Goal: Task Accomplishment & Management: Use online tool/utility

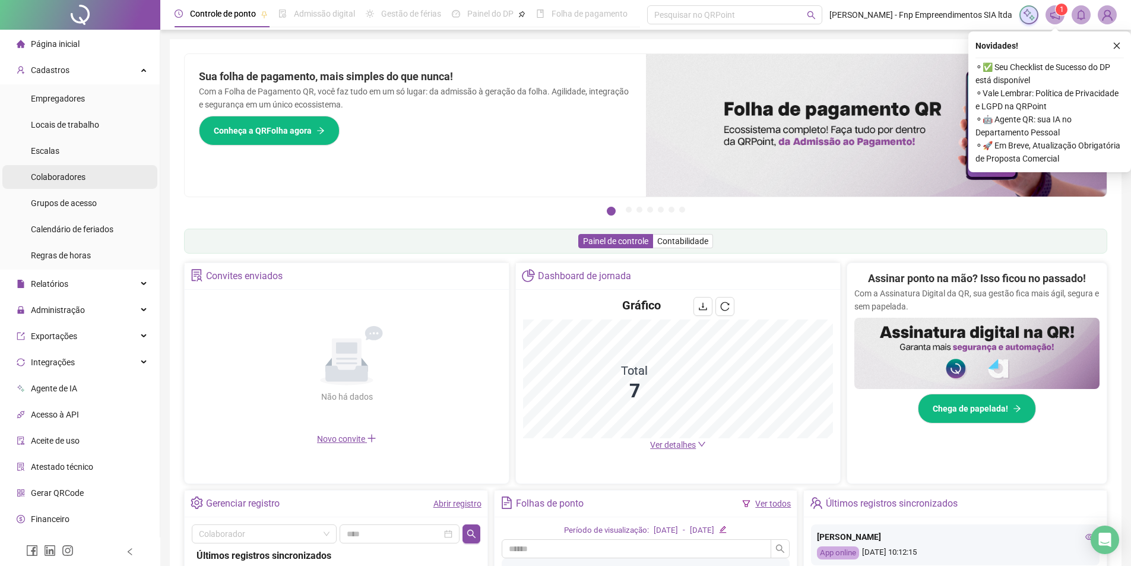
click at [58, 174] on span "Colaboradores" at bounding box center [58, 177] width 55 height 10
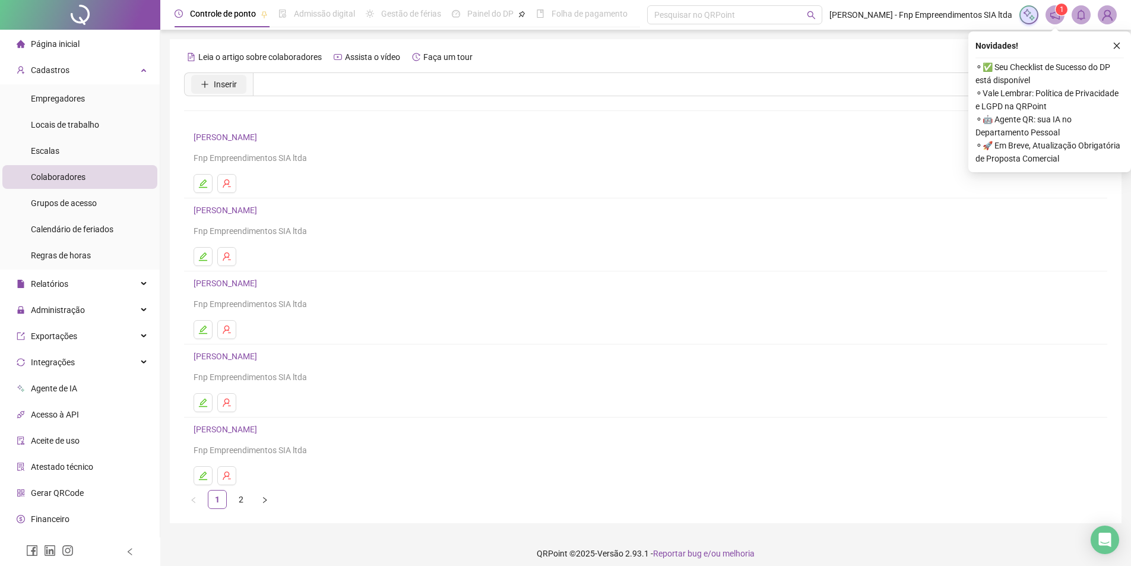
click at [230, 86] on span "Inserir" at bounding box center [225, 84] width 23 height 13
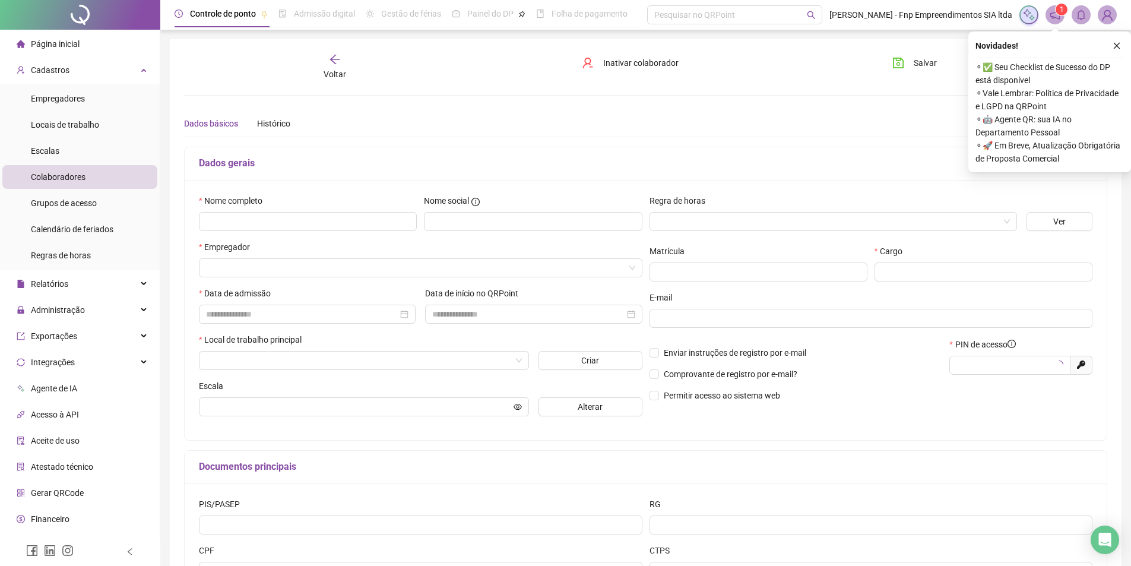
type input "*****"
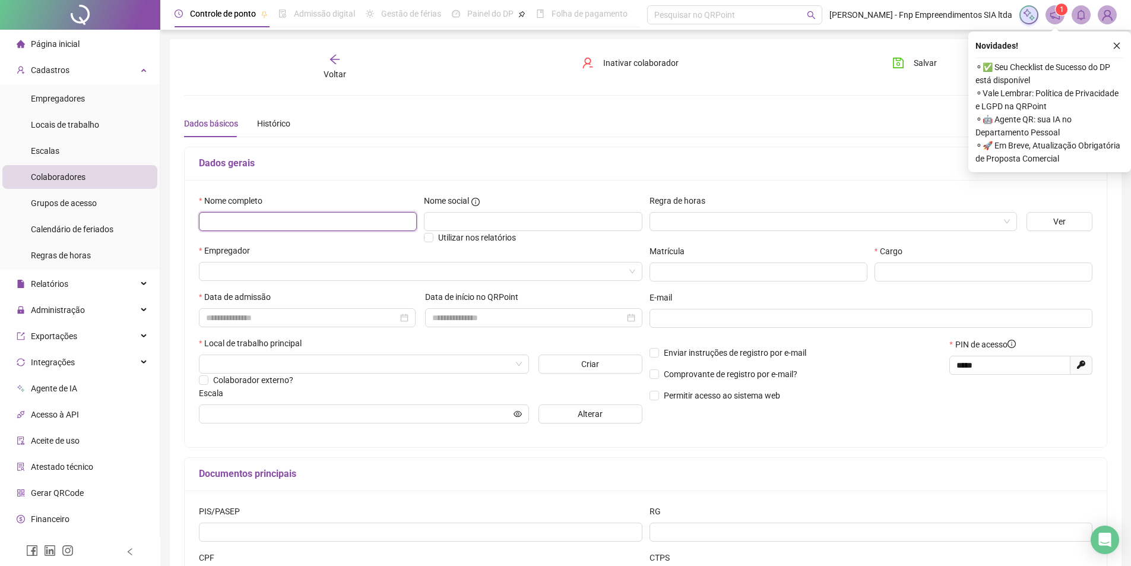
click at [245, 213] on input "text" at bounding box center [308, 221] width 218 height 19
type input "**********"
click at [477, 225] on input "text" at bounding box center [533, 221] width 218 height 19
type input "****"
click at [811, 216] on input "search" at bounding box center [828, 222] width 343 height 18
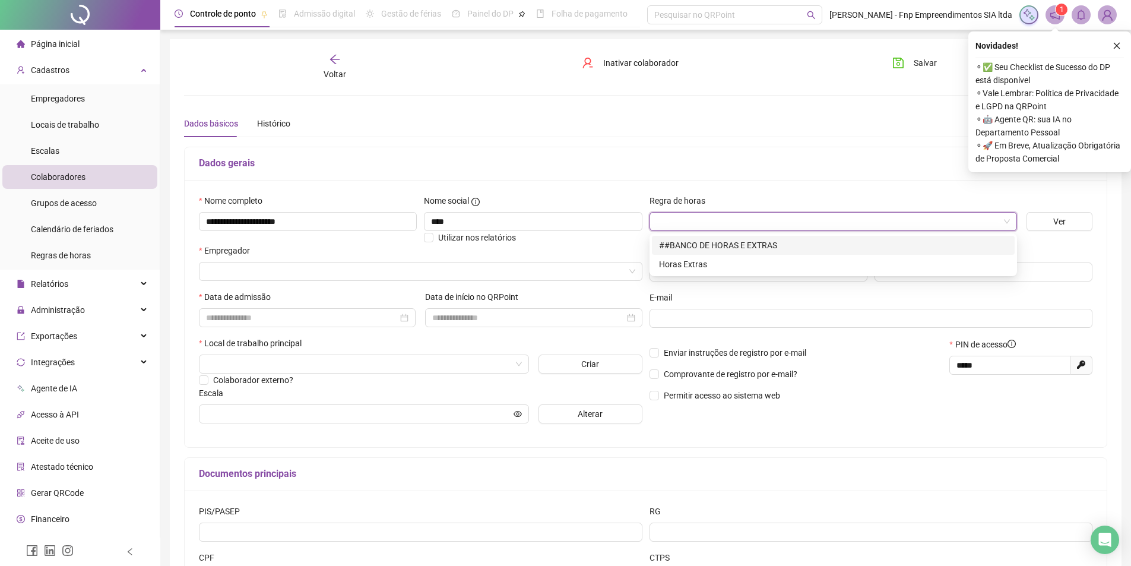
click at [739, 242] on div "##BANCO DE HORAS E EXTRAS" at bounding box center [833, 245] width 349 height 13
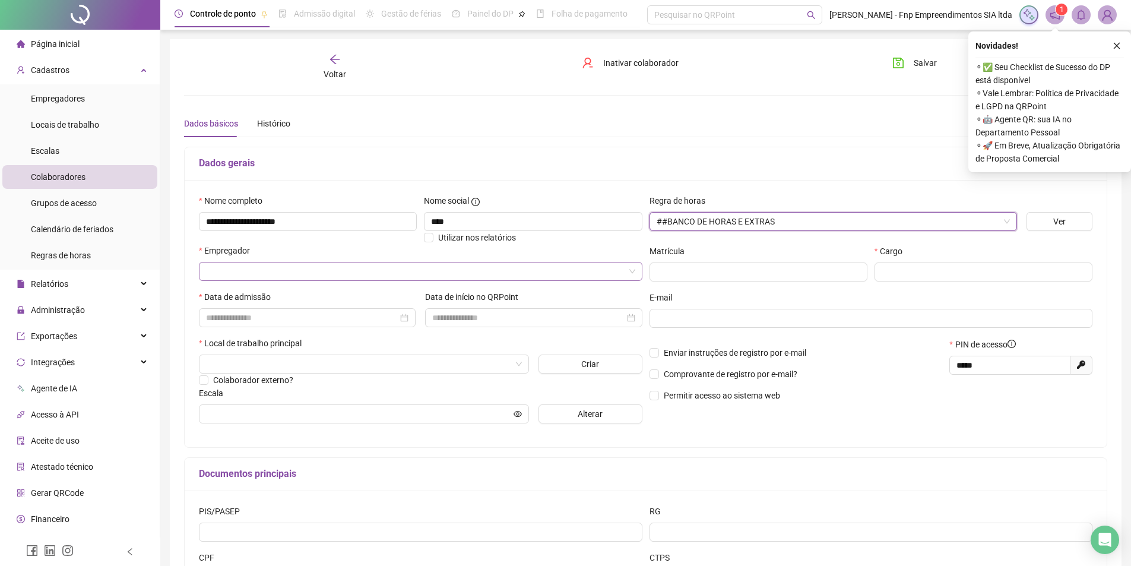
click at [308, 275] on input "search" at bounding box center [415, 271] width 419 height 18
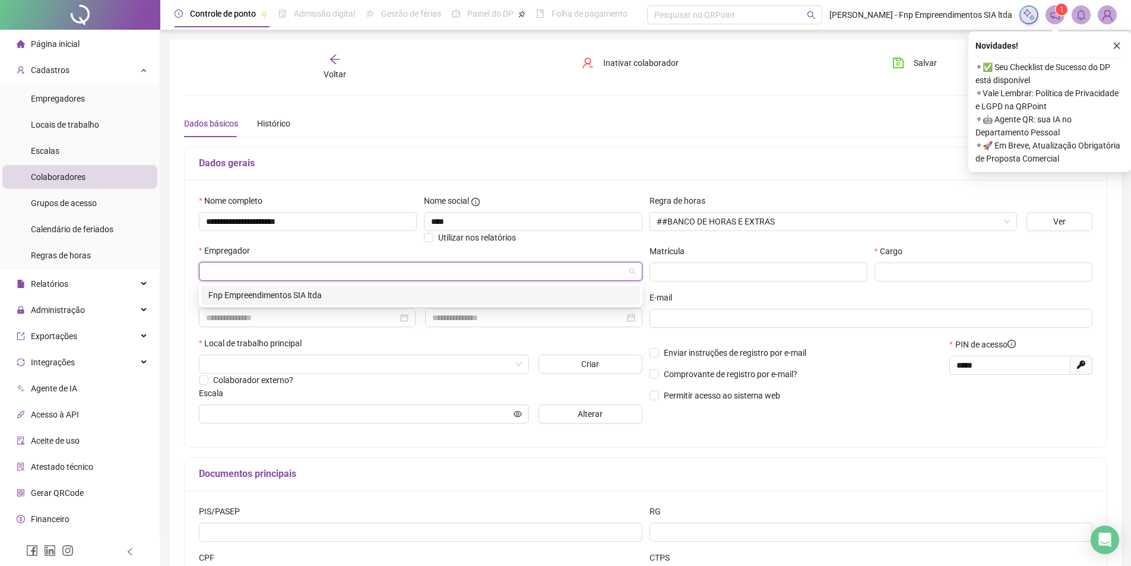
click at [299, 297] on div "Fnp Empreendimentos SIA ltda" at bounding box center [420, 295] width 425 height 13
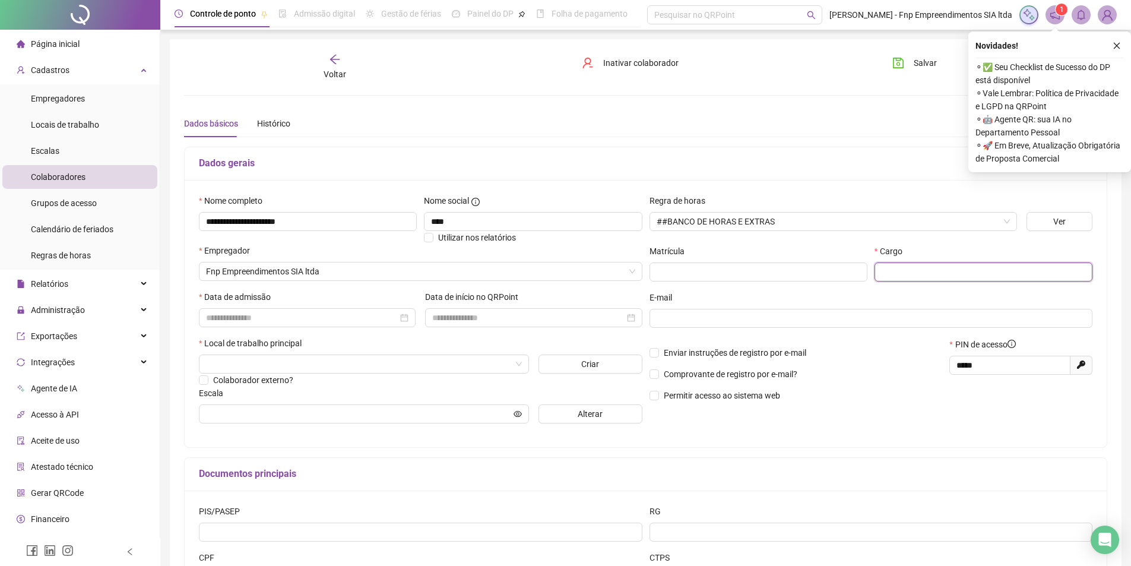
click at [918, 273] on input "text" at bounding box center [984, 271] width 218 height 19
type input "**********"
click at [286, 365] on input "search" at bounding box center [358, 364] width 305 height 18
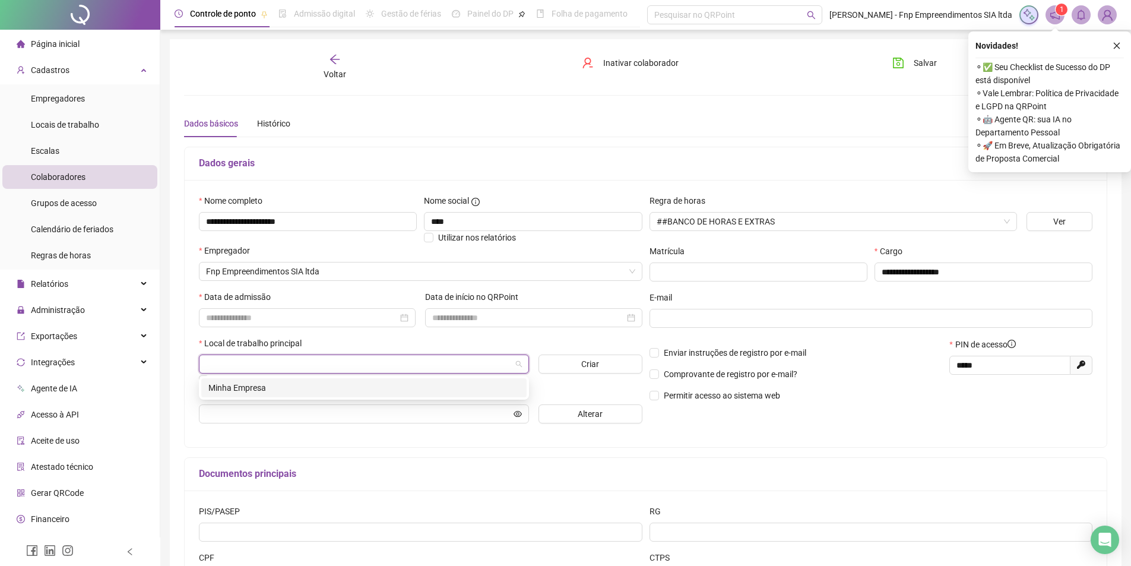
click at [264, 384] on div "Minha Empresa" at bounding box center [363, 387] width 311 height 13
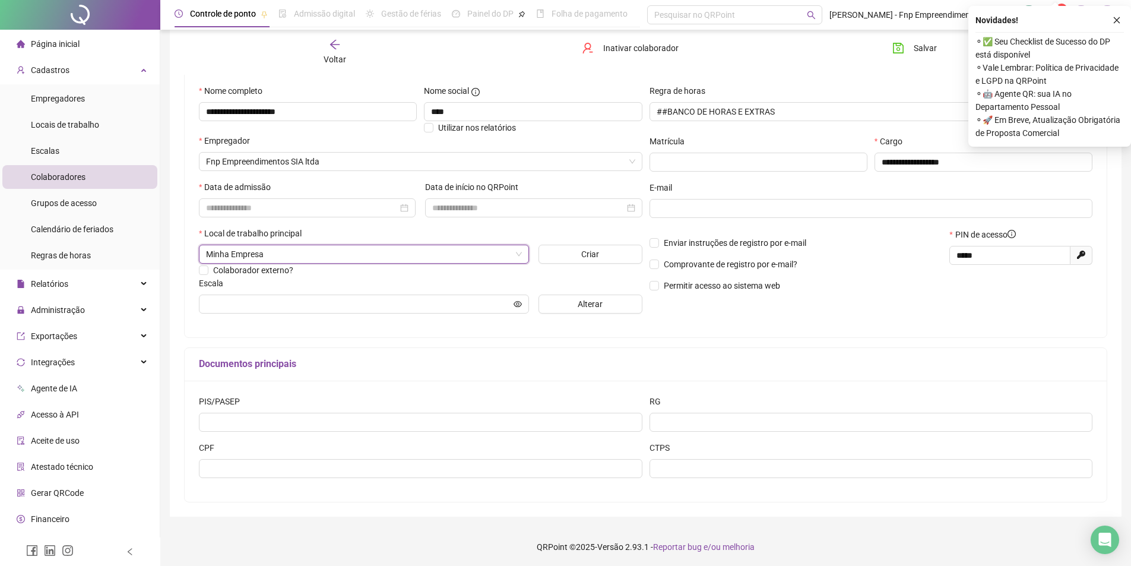
scroll to position [112, 0]
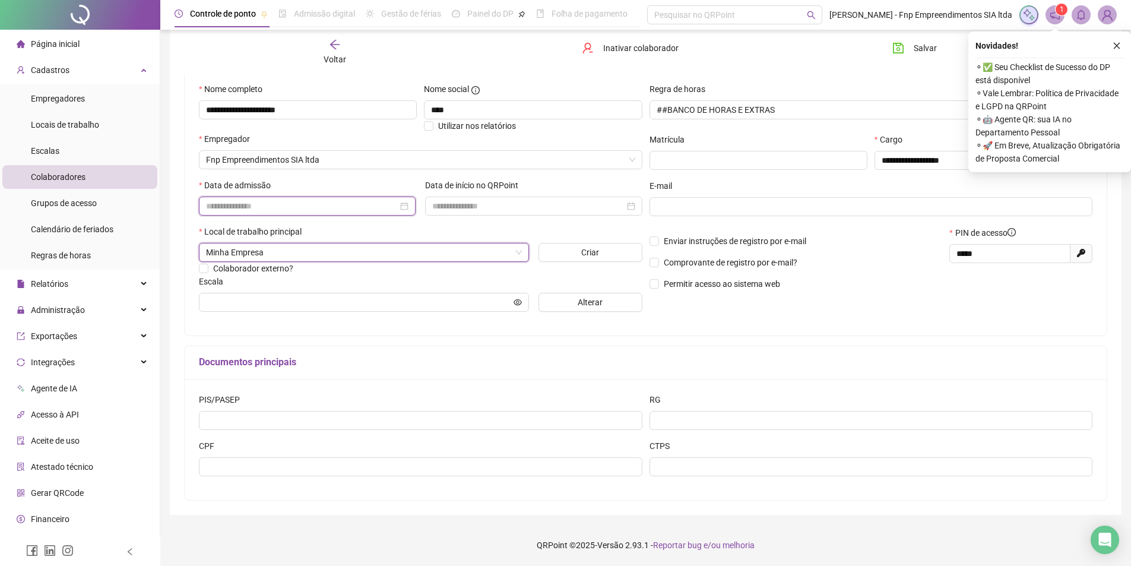
click at [249, 207] on input at bounding box center [302, 206] width 192 height 13
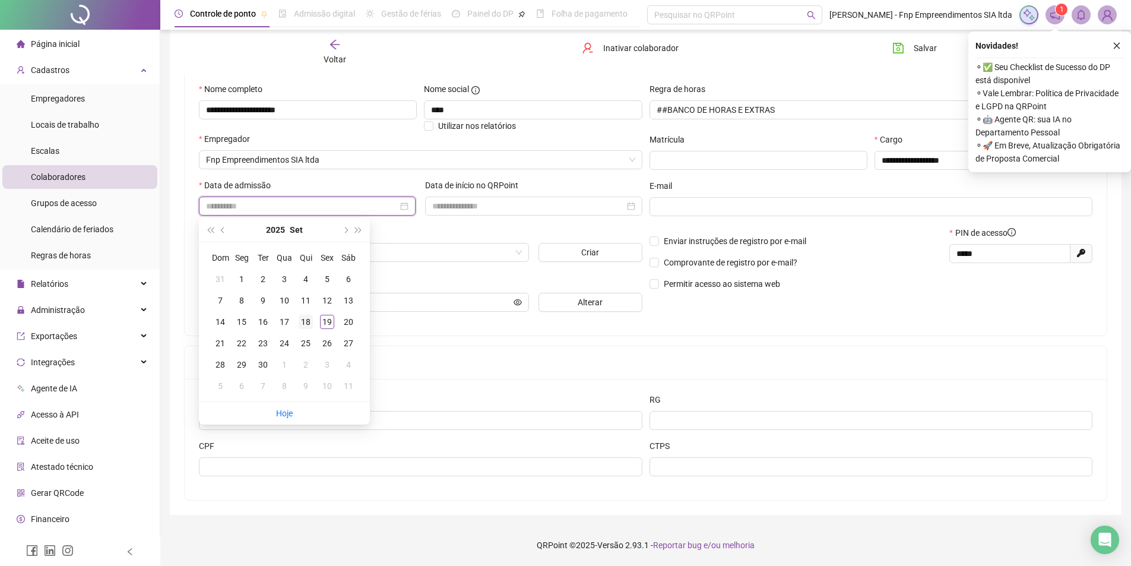
type input "**********"
click at [308, 319] on div "18" at bounding box center [306, 322] width 14 height 14
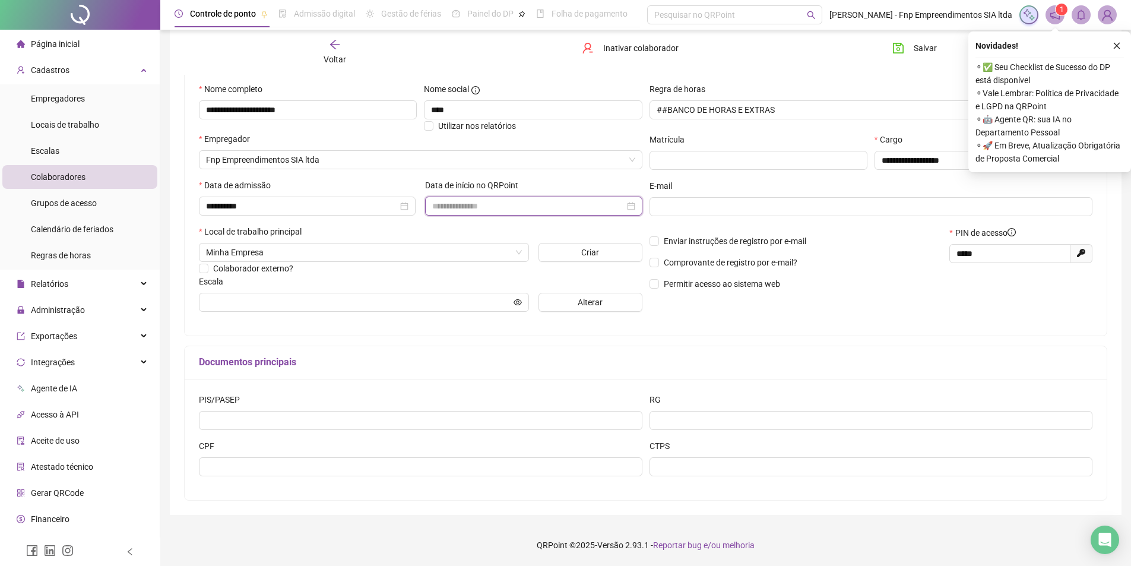
click at [501, 208] on input at bounding box center [528, 206] width 192 height 13
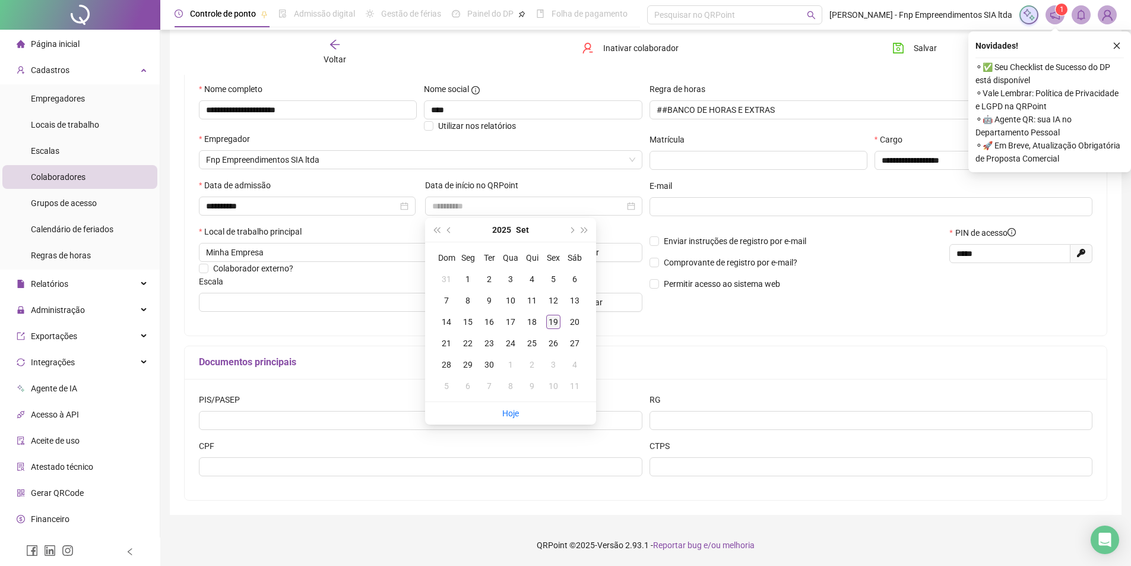
click at [552, 324] on div "19" at bounding box center [553, 322] width 14 height 14
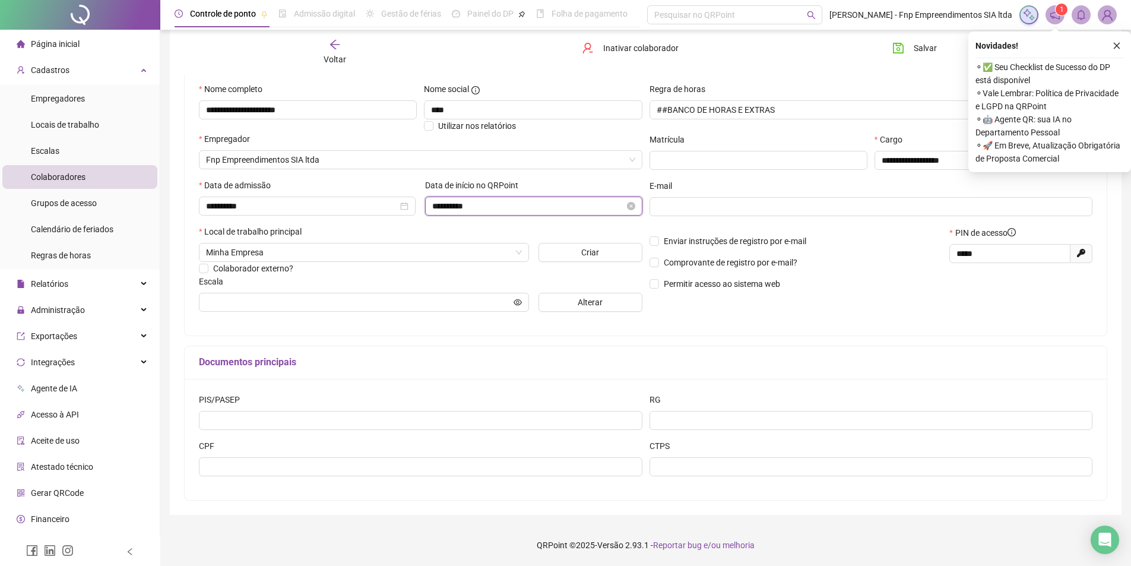
click at [493, 207] on input "**********" at bounding box center [528, 206] width 192 height 13
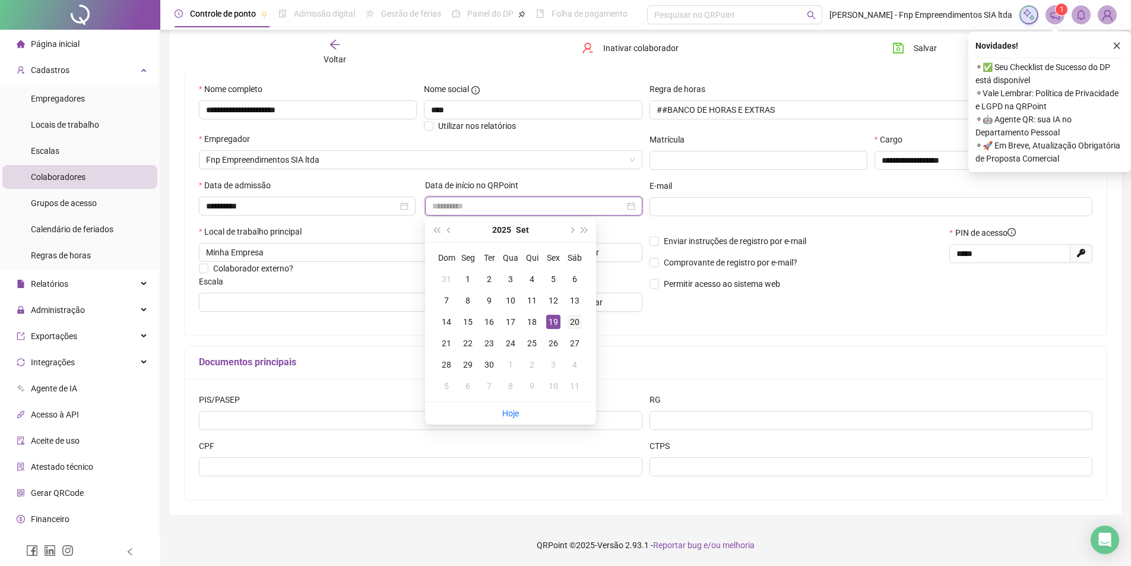
type input "**********"
click at [570, 321] on div "20" at bounding box center [575, 322] width 14 height 14
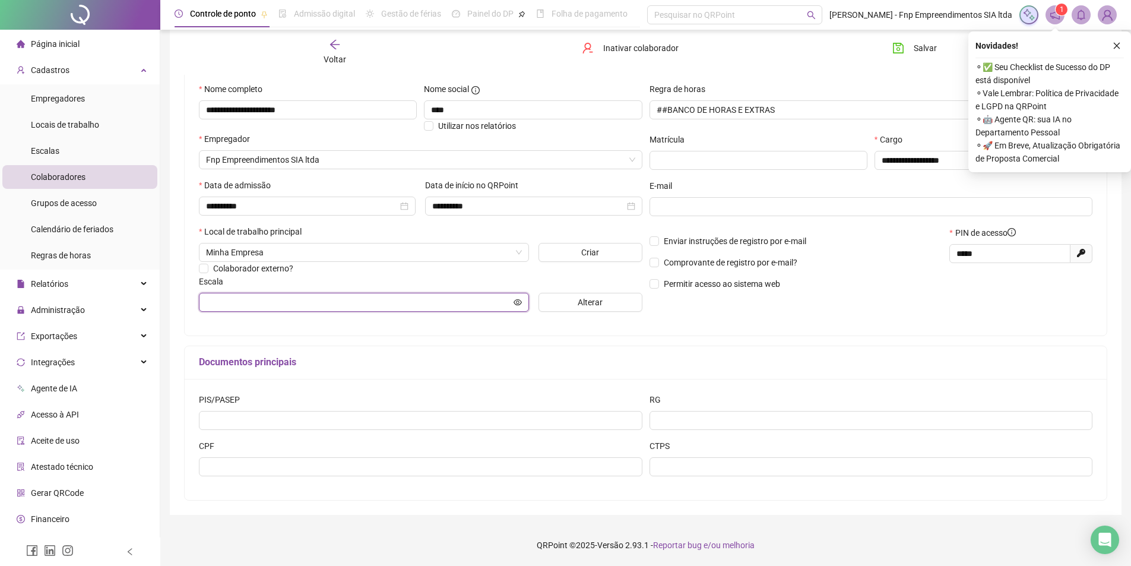
click at [251, 308] on input "text" at bounding box center [358, 302] width 305 height 13
click at [518, 304] on icon "eye" at bounding box center [518, 302] width 8 height 8
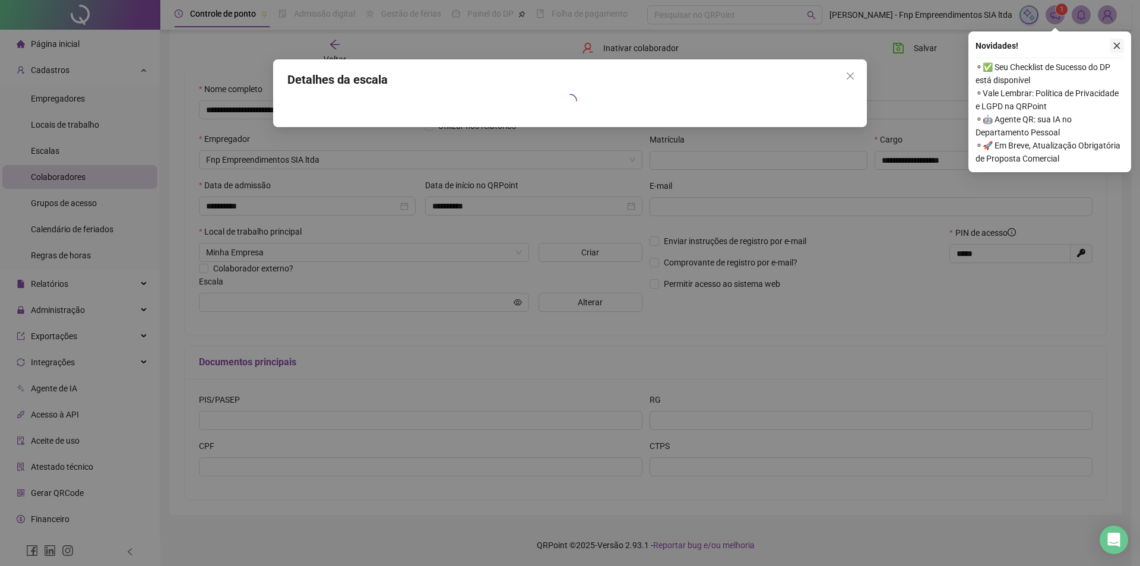
click at [1120, 46] on icon "close" at bounding box center [1117, 46] width 8 height 8
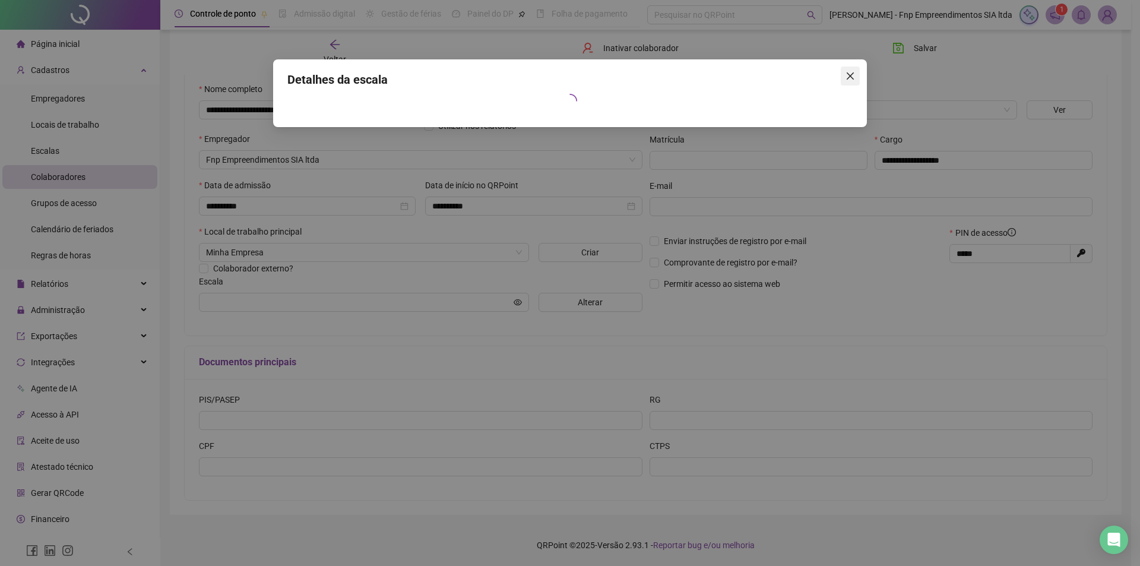
click at [851, 71] on icon "close" at bounding box center [851, 76] width 10 height 10
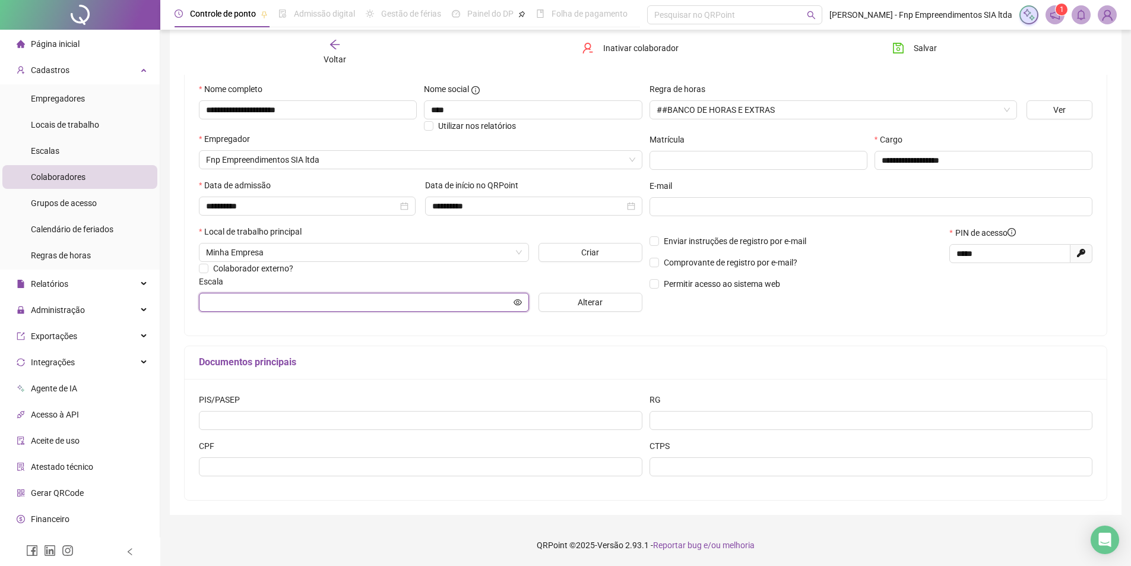
click at [518, 303] on icon "eye" at bounding box center [518, 302] width 8 height 6
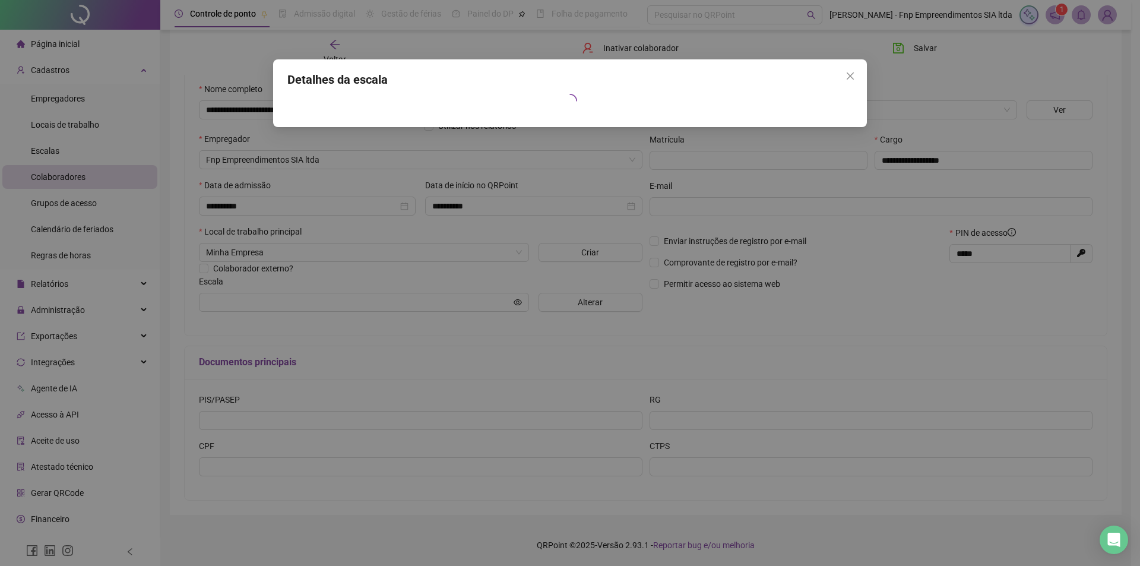
drag, startPoint x: 845, startPoint y: 74, endPoint x: 805, endPoint y: 136, distance: 73.5
click at [844, 77] on span "Close" at bounding box center [850, 76] width 19 height 10
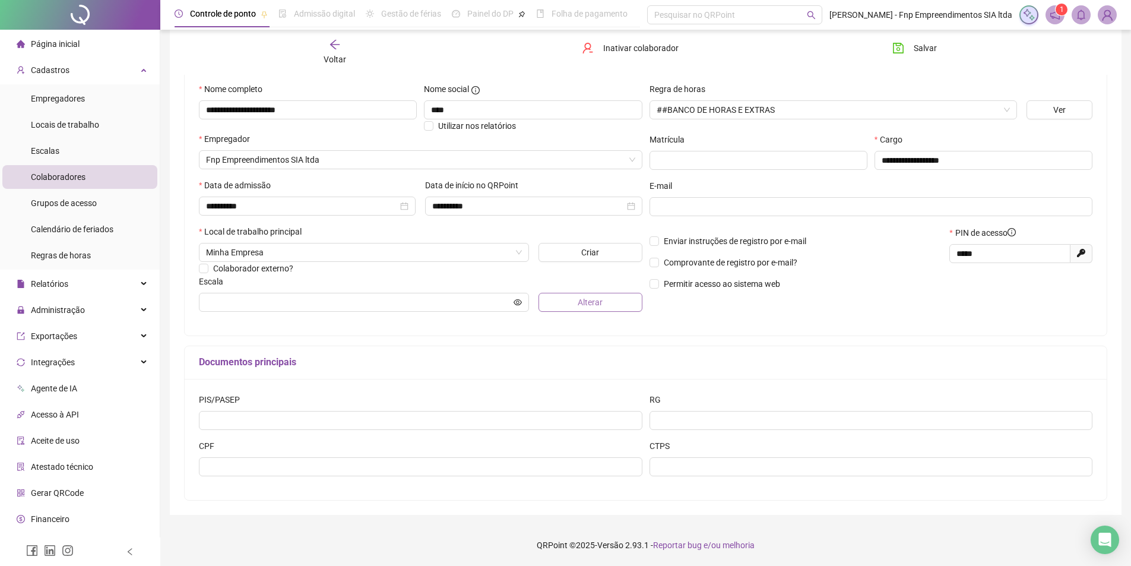
click at [593, 305] on span "Alterar" at bounding box center [590, 302] width 25 height 13
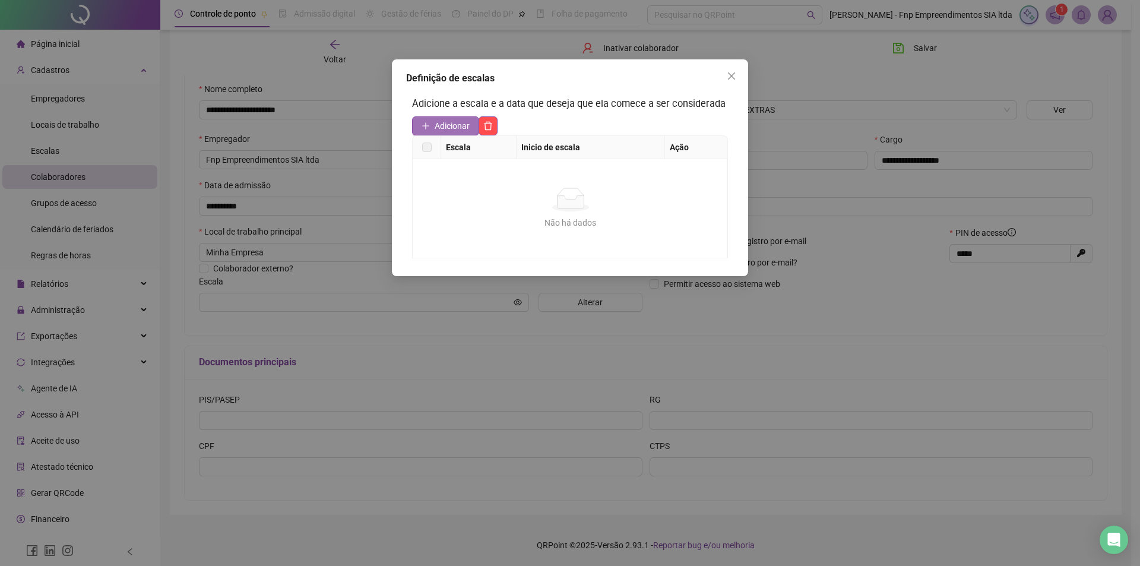
click at [451, 124] on span "Adicionar" at bounding box center [452, 125] width 35 height 13
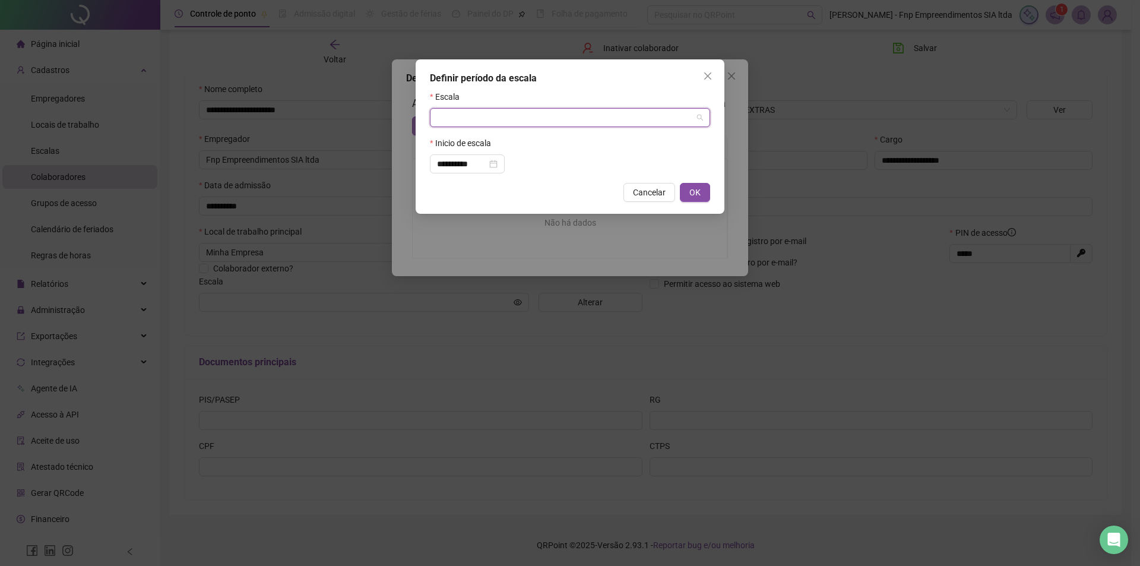
click at [449, 125] on input "search" at bounding box center [564, 118] width 255 height 18
click at [477, 202] on div "12X36 FECHA" at bounding box center [569, 198] width 261 height 13
click at [691, 195] on span "OK" at bounding box center [694, 192] width 11 height 13
type input "**********"
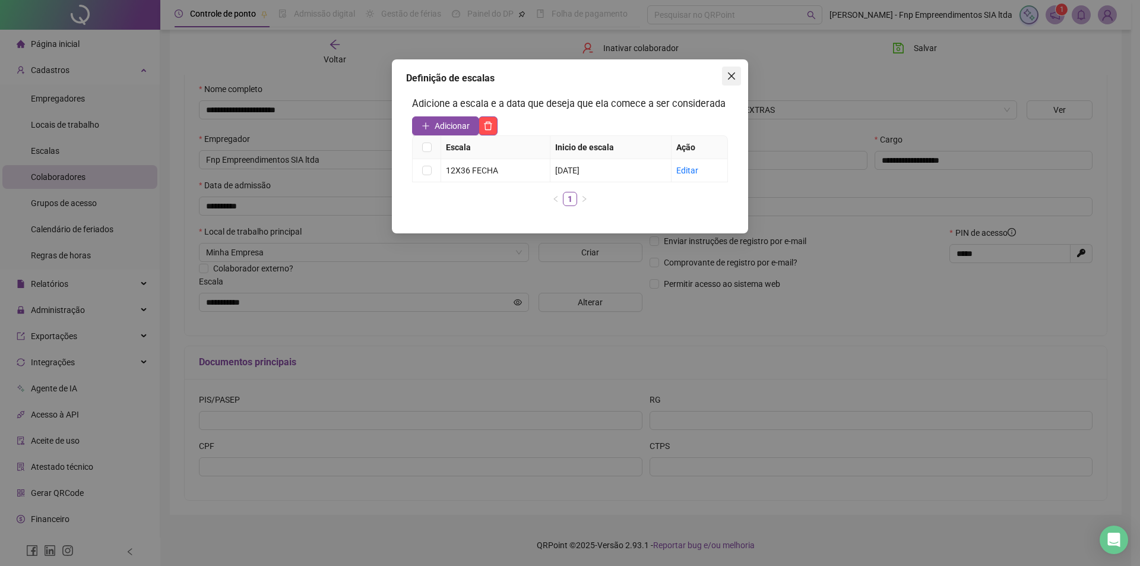
click at [732, 75] on icon "close" at bounding box center [732, 76] width 10 height 10
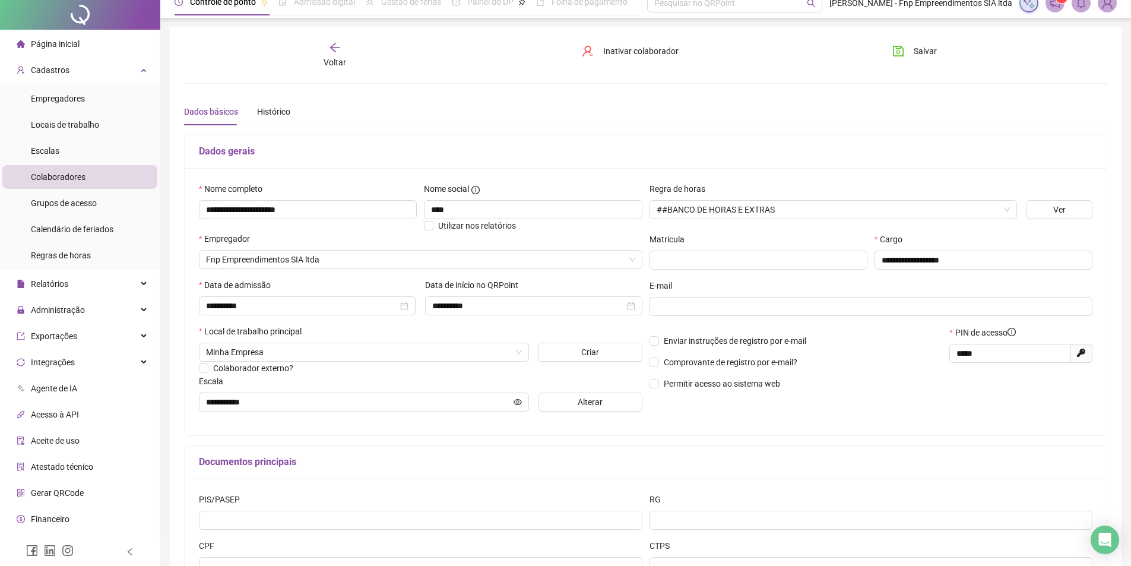
scroll to position [0, 0]
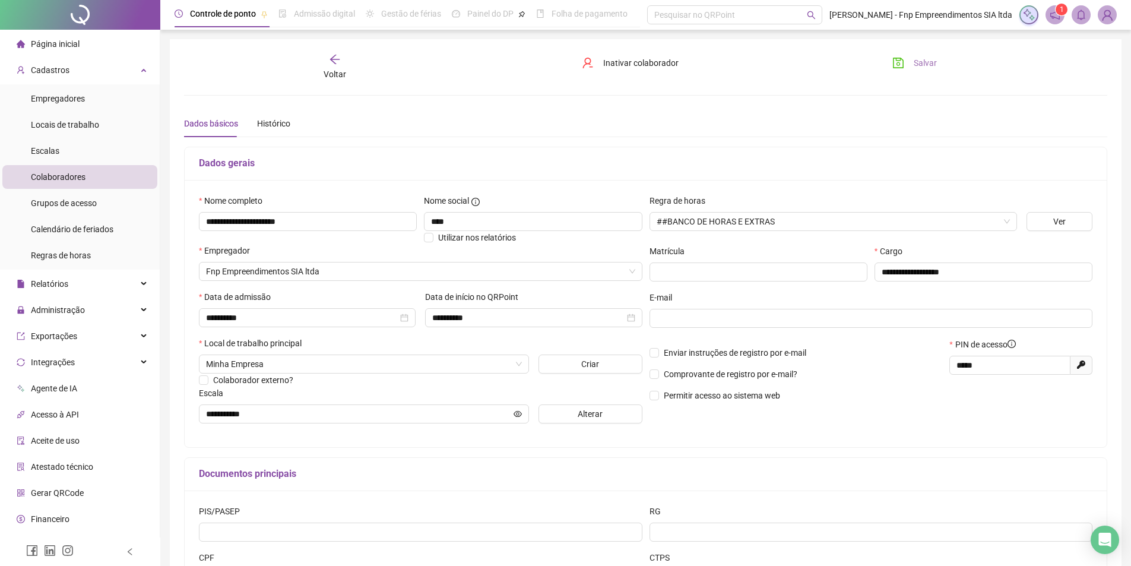
click at [909, 59] on button "Salvar" at bounding box center [915, 62] width 62 height 19
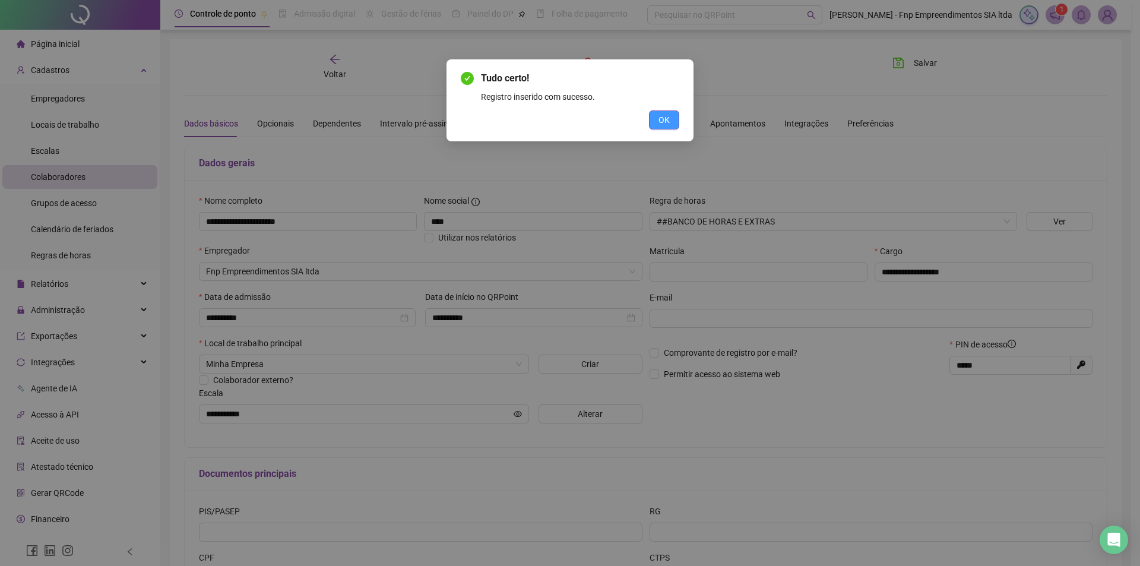
click at [659, 118] on span "OK" at bounding box center [664, 119] width 11 height 13
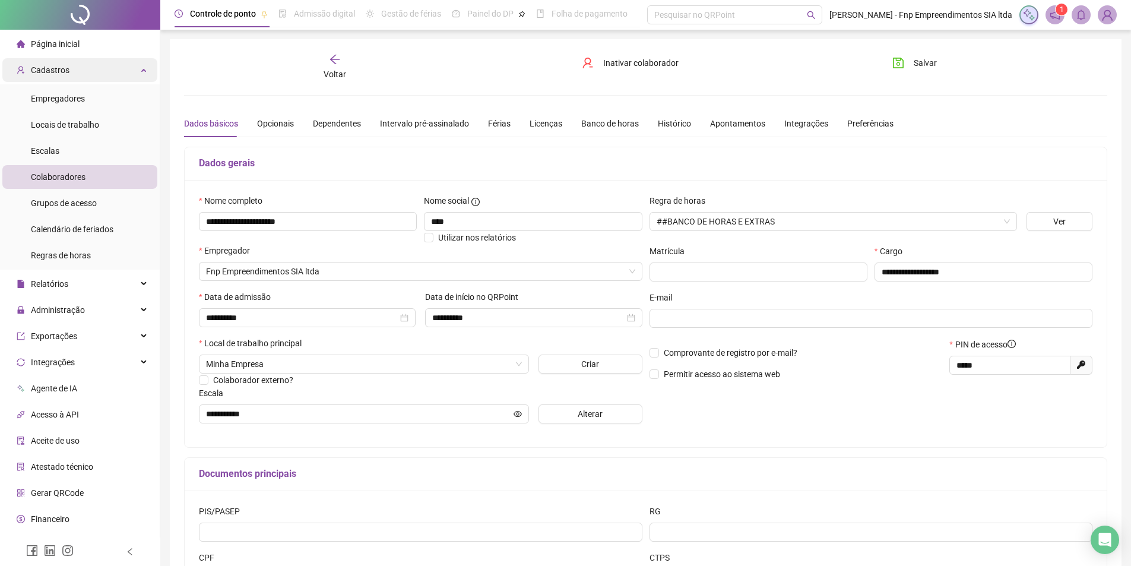
click at [130, 69] on div "Cadastros" at bounding box center [79, 70] width 155 height 24
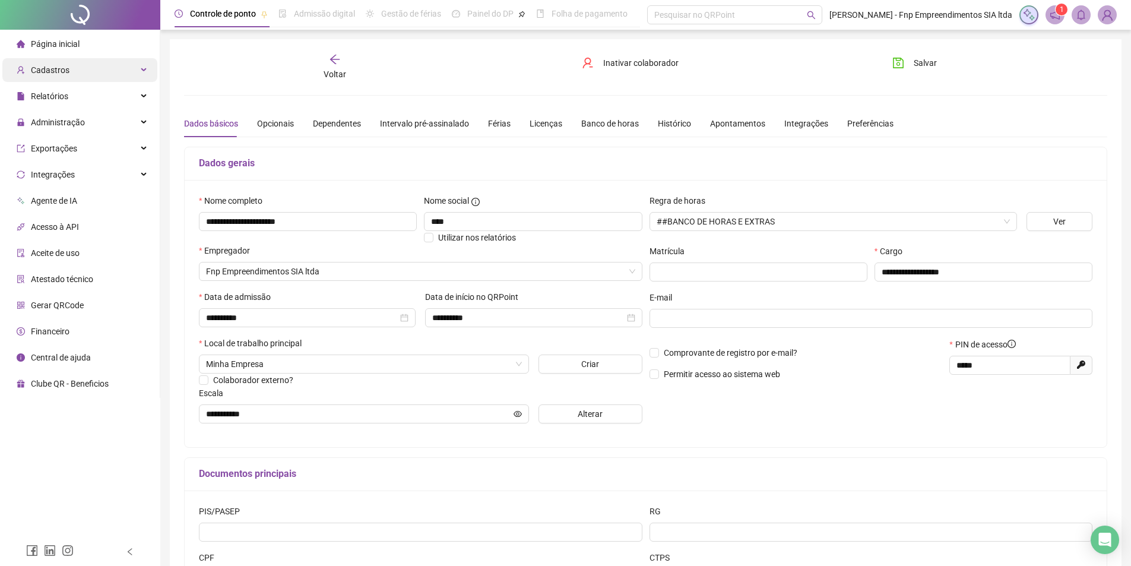
click at [100, 69] on div "Cadastros" at bounding box center [79, 70] width 155 height 24
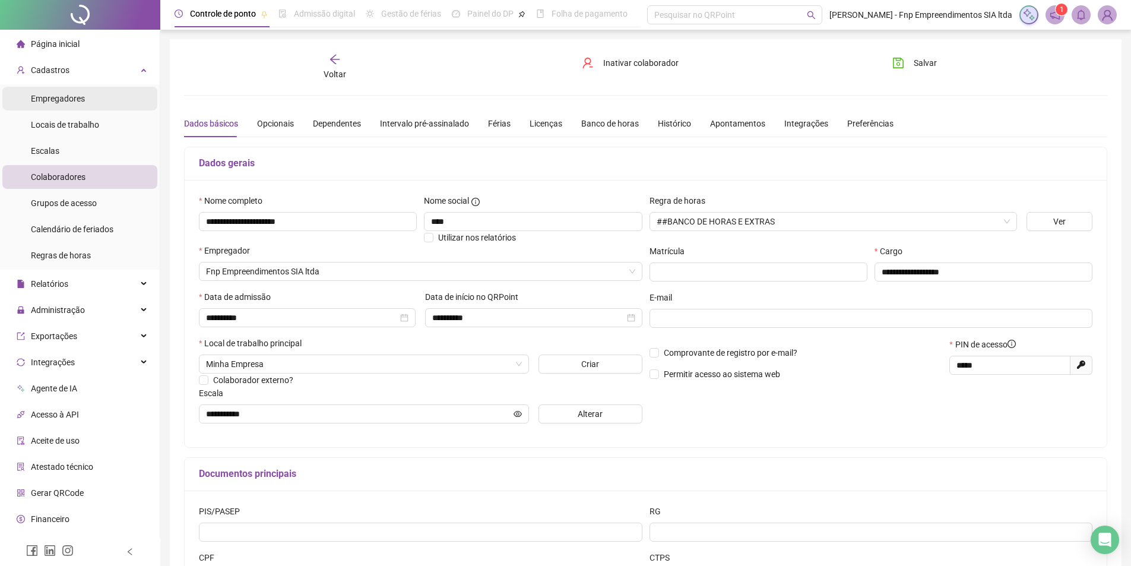
click at [100, 106] on li "Empregadores" at bounding box center [79, 99] width 155 height 24
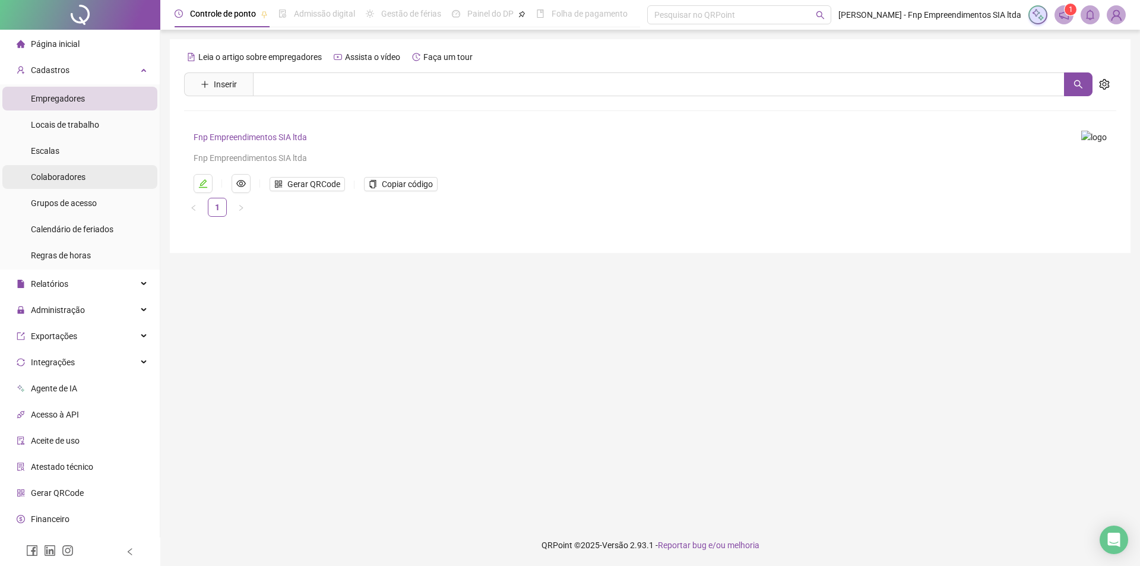
click at [90, 186] on li "Colaboradores" at bounding box center [79, 177] width 155 height 24
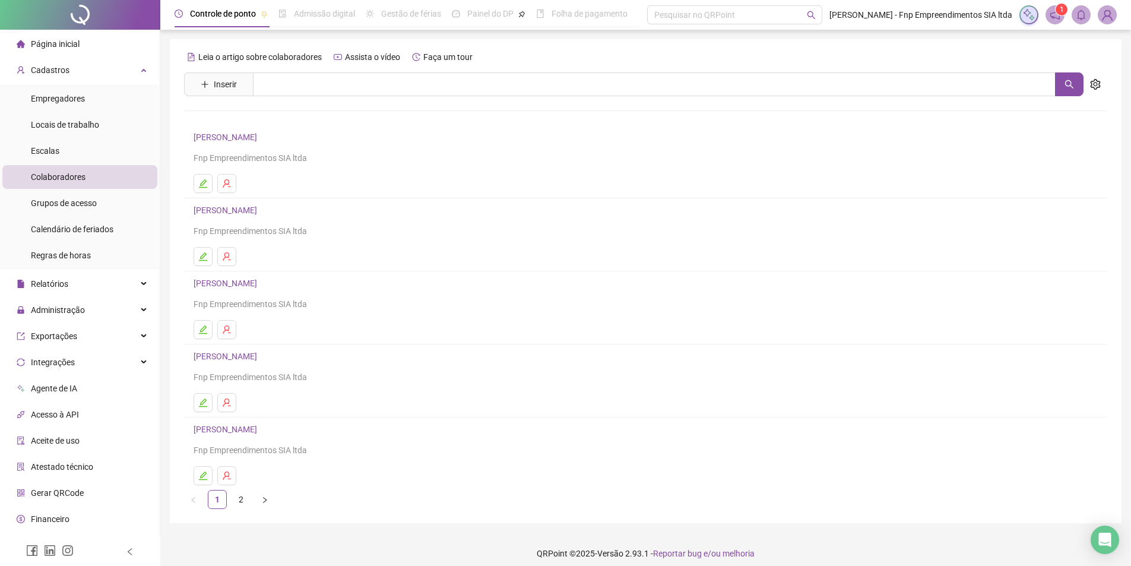
scroll to position [8, 0]
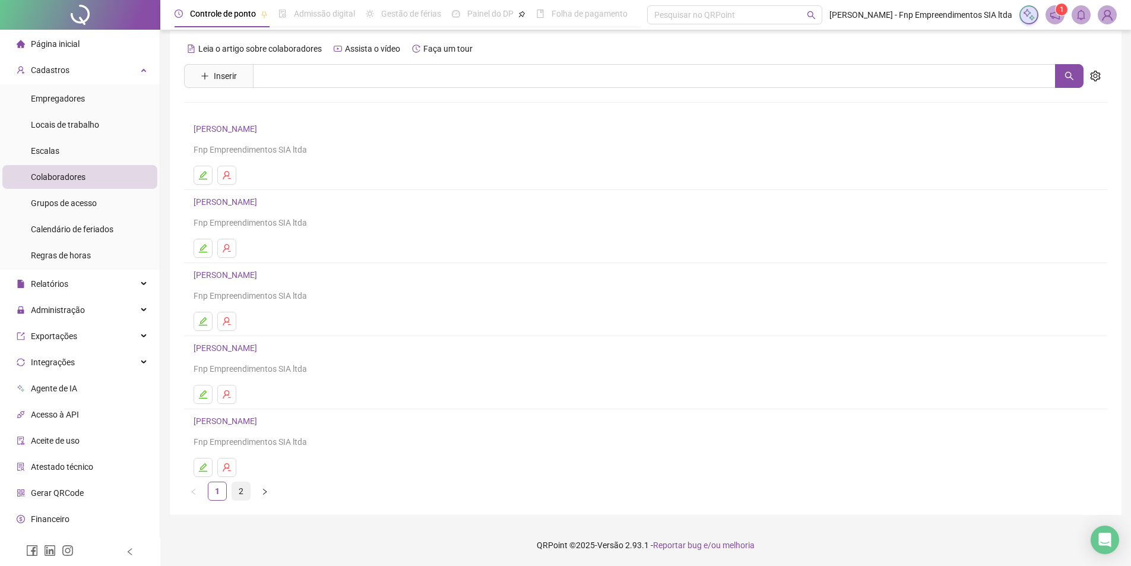
click at [239, 492] on link "2" at bounding box center [241, 491] width 18 height 18
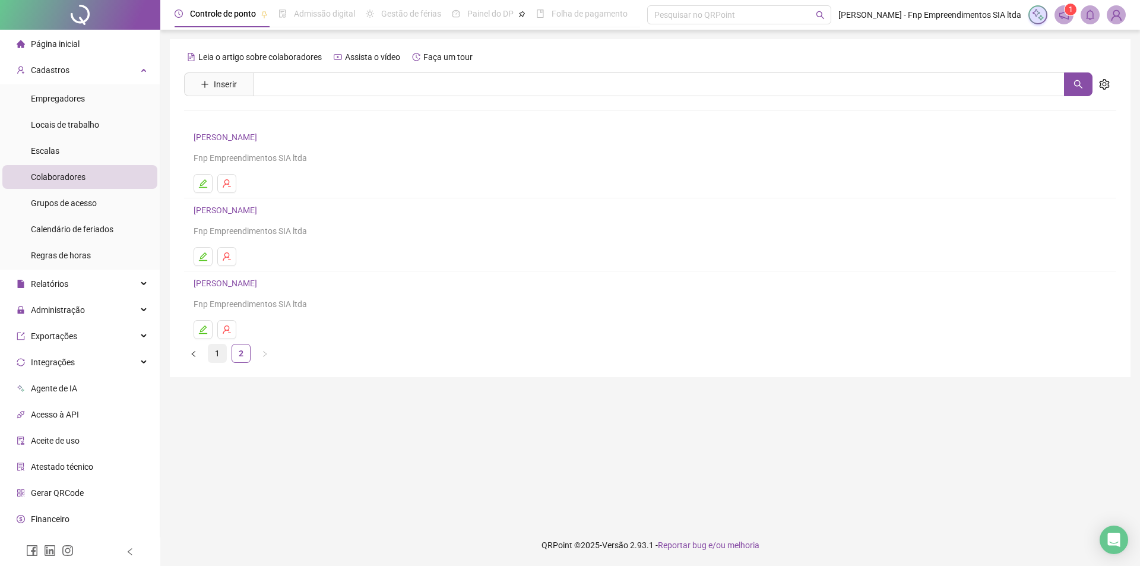
click at [220, 354] on link "1" at bounding box center [217, 353] width 18 height 18
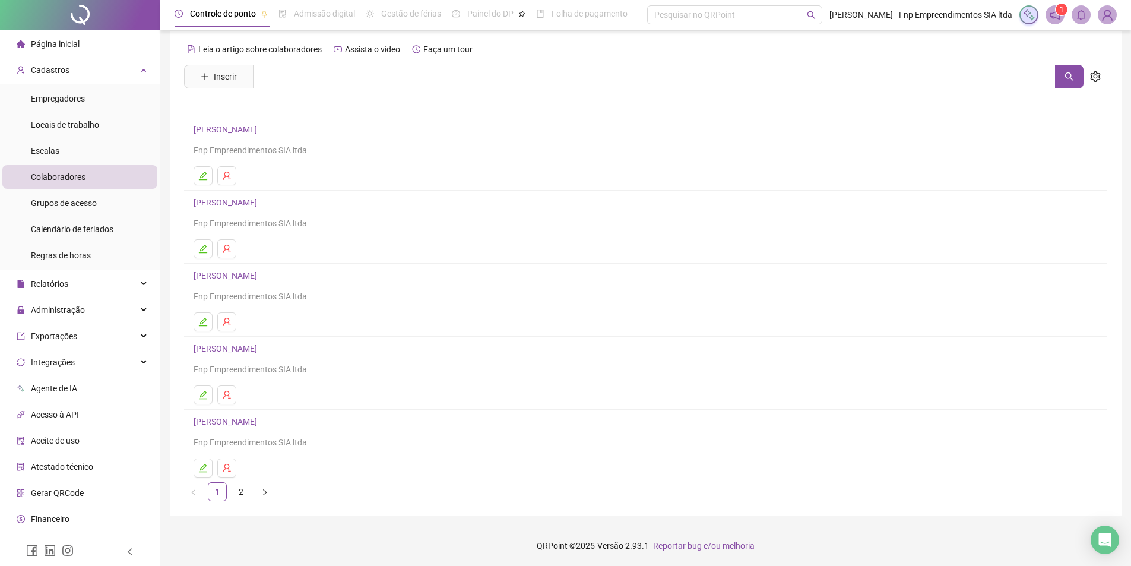
scroll to position [8, 0]
click at [71, 288] on div "Relatórios" at bounding box center [79, 284] width 155 height 24
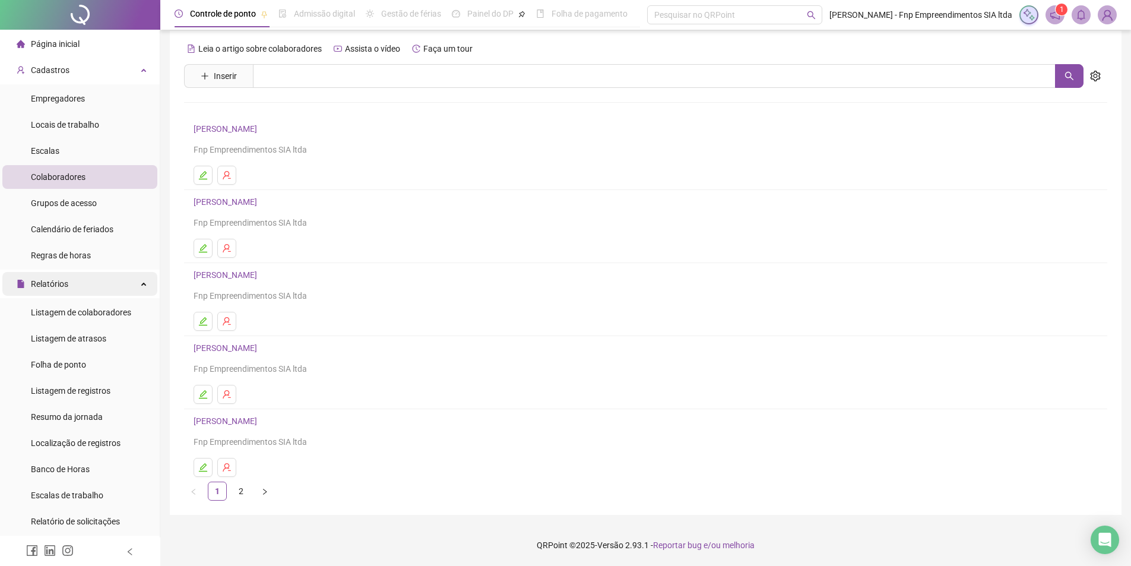
click at [127, 292] on div "Relatórios" at bounding box center [79, 284] width 155 height 24
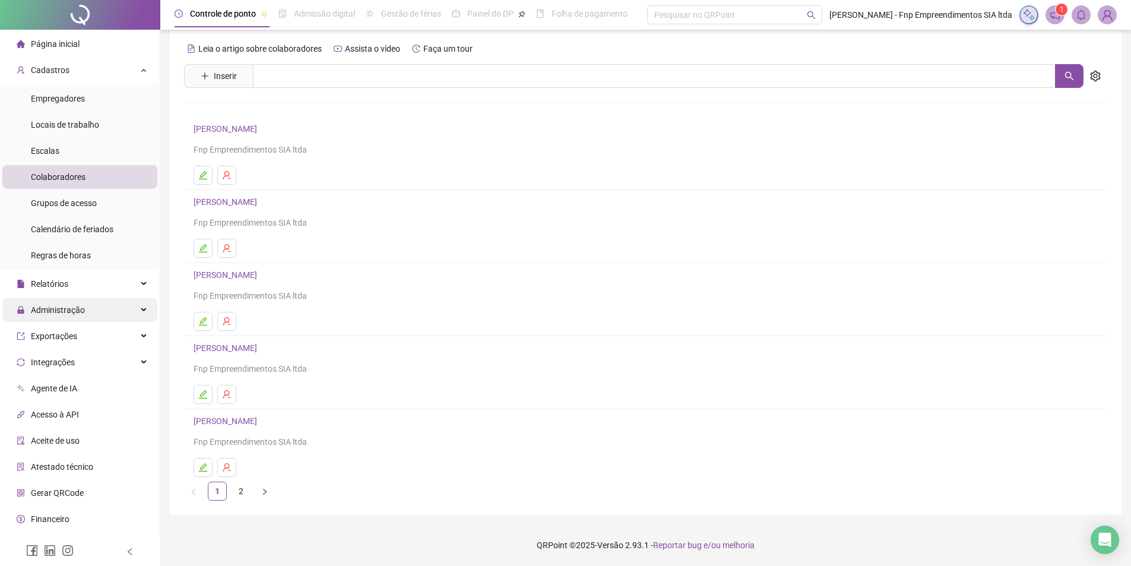
click at [106, 319] on div "Administração" at bounding box center [79, 310] width 155 height 24
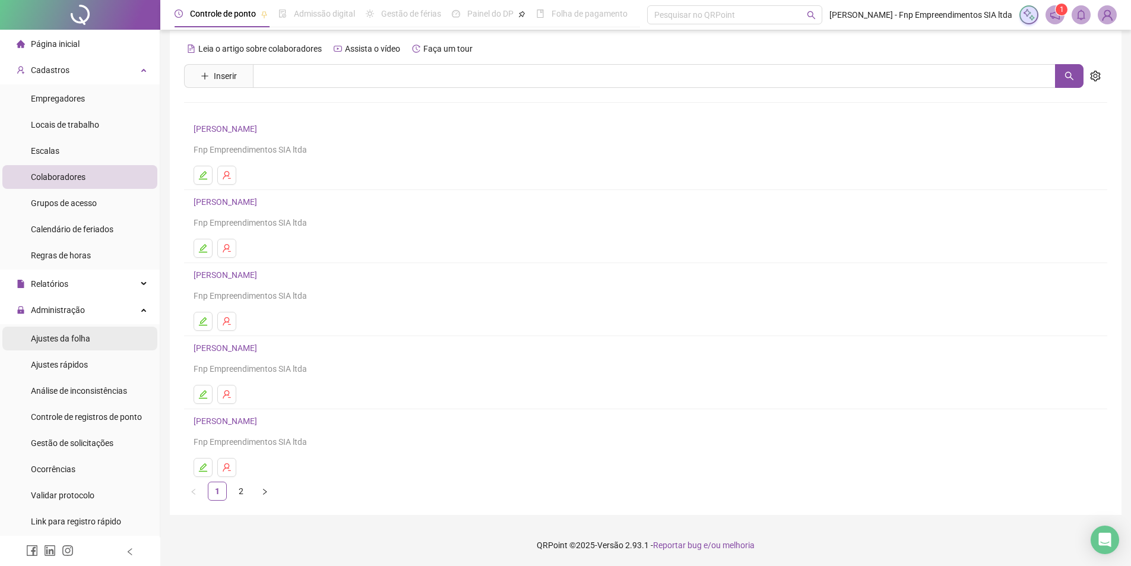
click at [86, 342] on span "Ajustes da folha" at bounding box center [60, 339] width 59 height 10
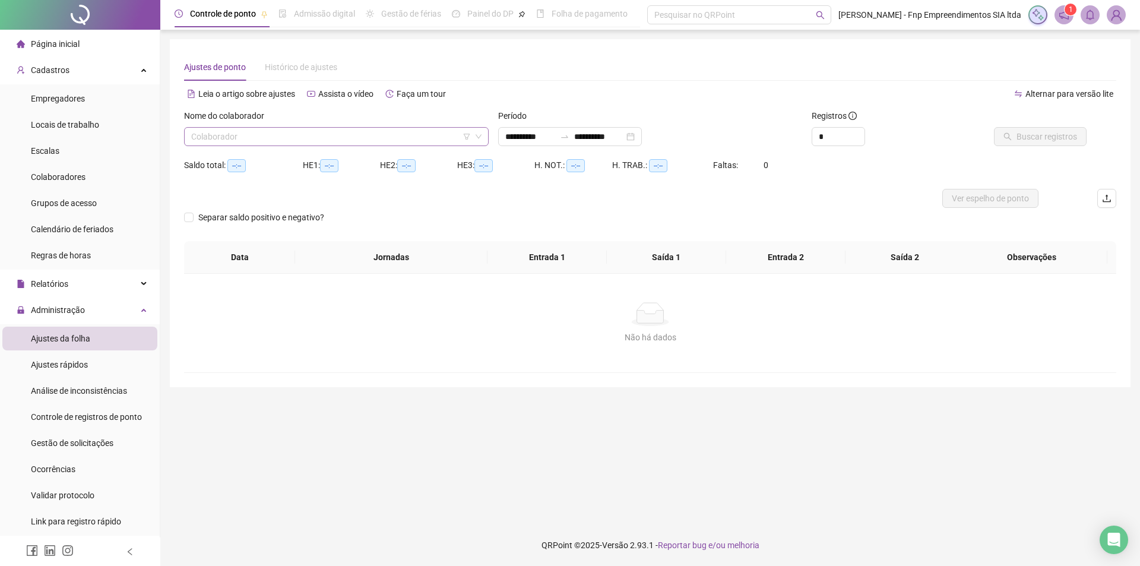
type input "**********"
click at [258, 132] on input "search" at bounding box center [331, 137] width 280 height 18
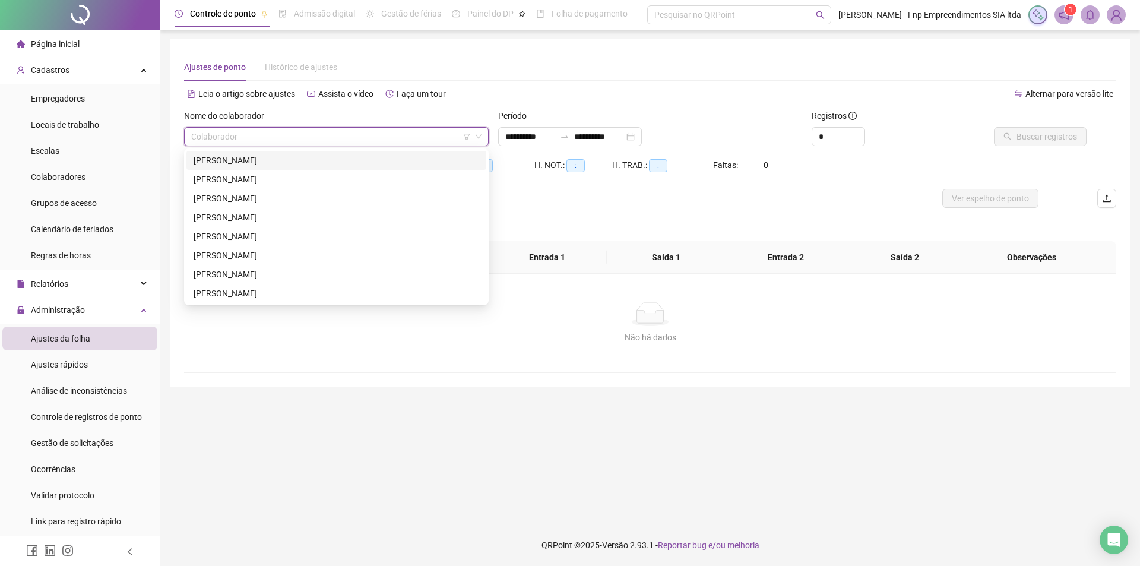
click at [226, 162] on div "[PERSON_NAME]" at bounding box center [337, 160] width 286 height 13
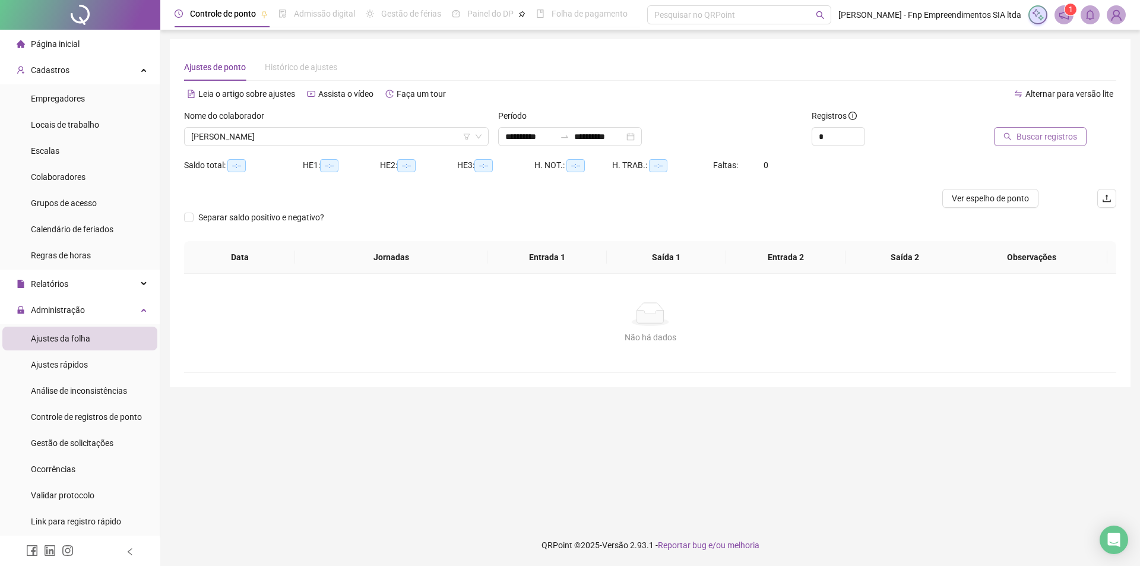
click at [1049, 142] on span "Buscar registros" at bounding box center [1047, 136] width 61 height 13
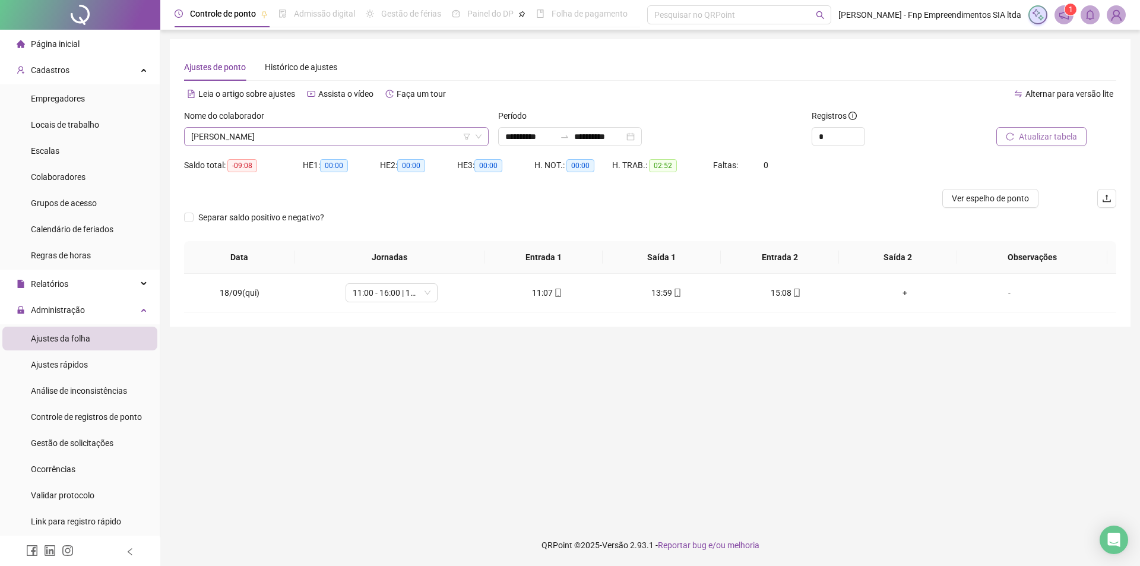
click at [378, 140] on span "[PERSON_NAME]" at bounding box center [336, 137] width 290 height 18
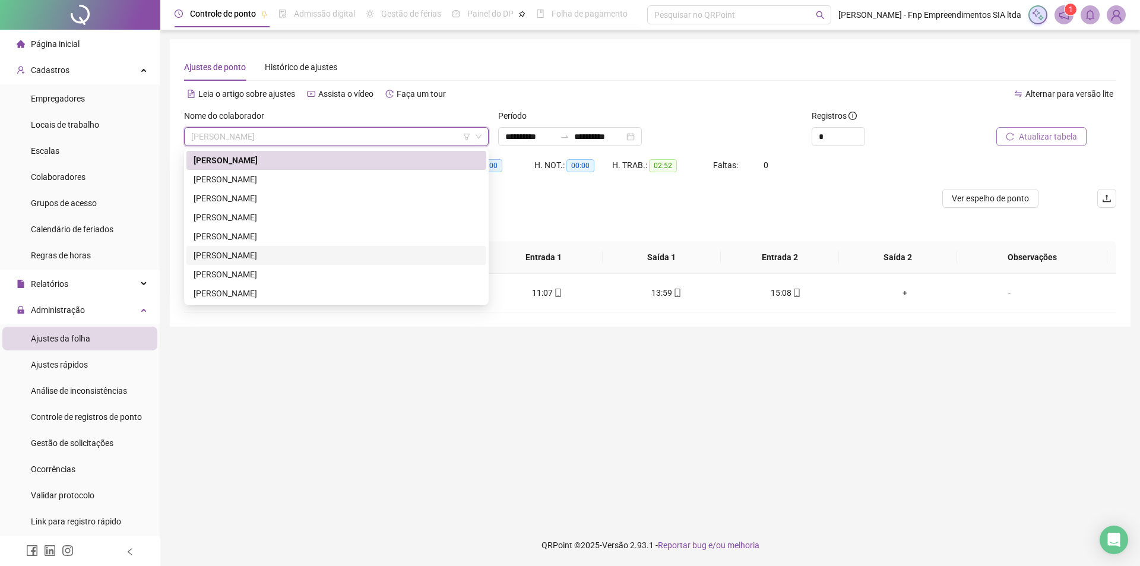
click at [240, 255] on div "[PERSON_NAME]" at bounding box center [337, 255] width 286 height 13
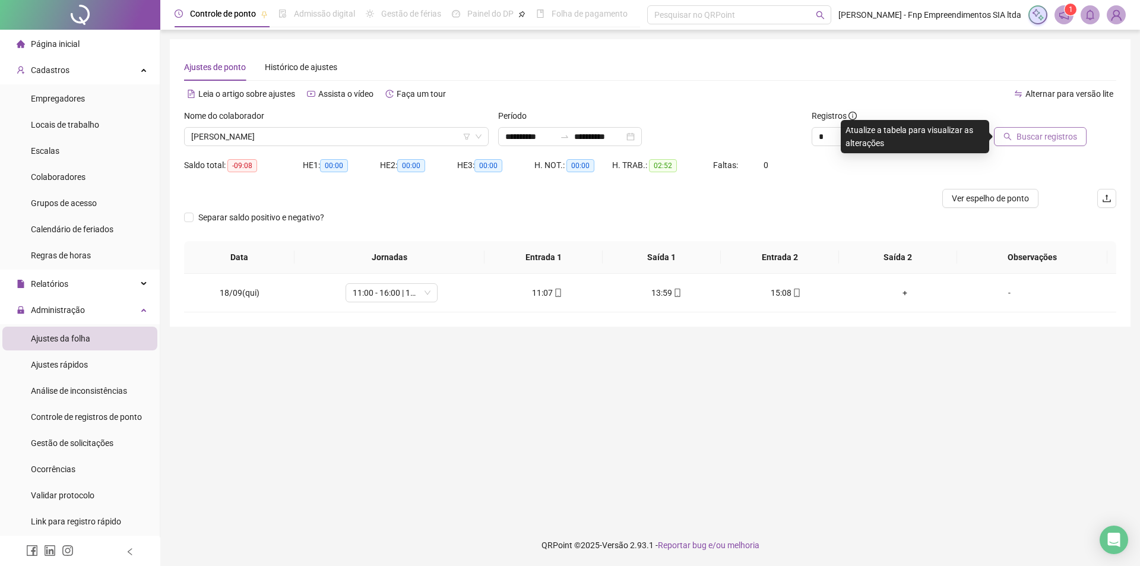
click at [1022, 132] on span "Buscar registros" at bounding box center [1047, 136] width 61 height 13
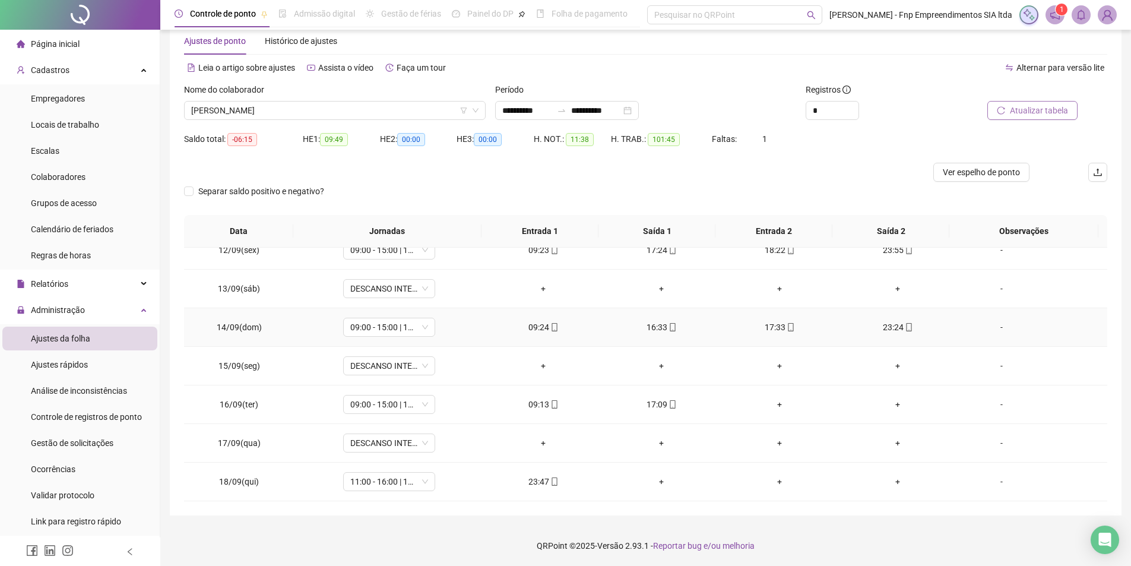
scroll to position [27, 0]
click at [774, 402] on div "+" at bounding box center [779, 403] width 99 height 13
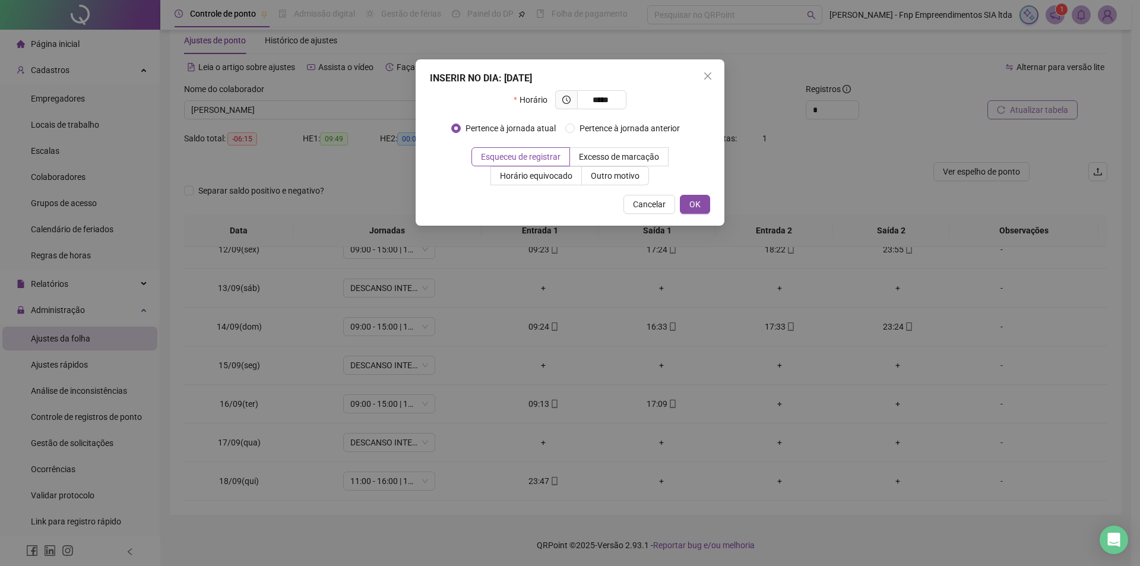
type input "*****"
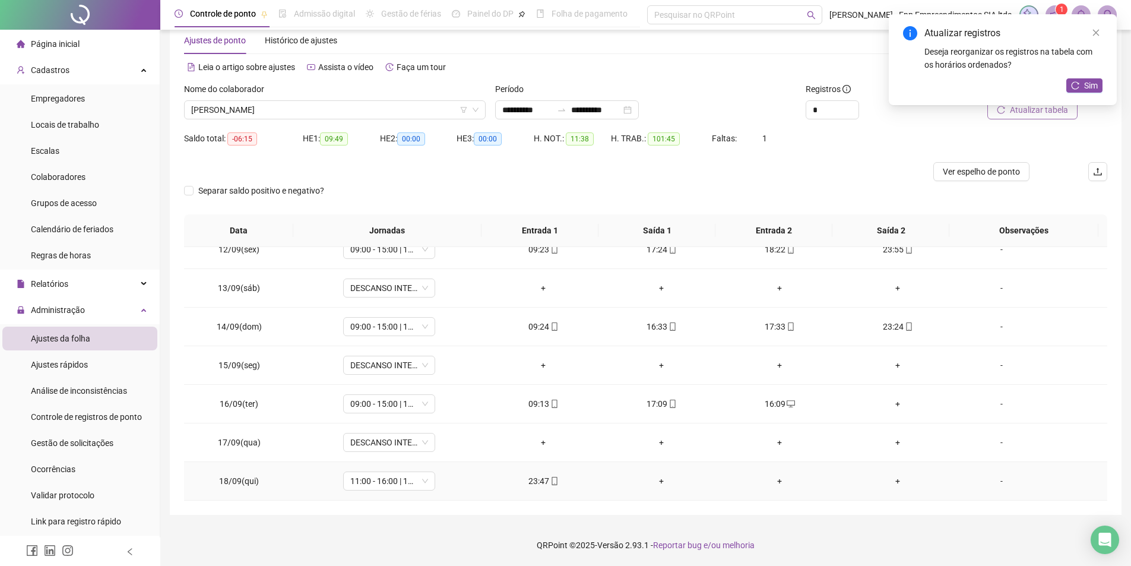
click at [552, 484] on icon "mobile" at bounding box center [554, 481] width 8 height 8
type input "**********"
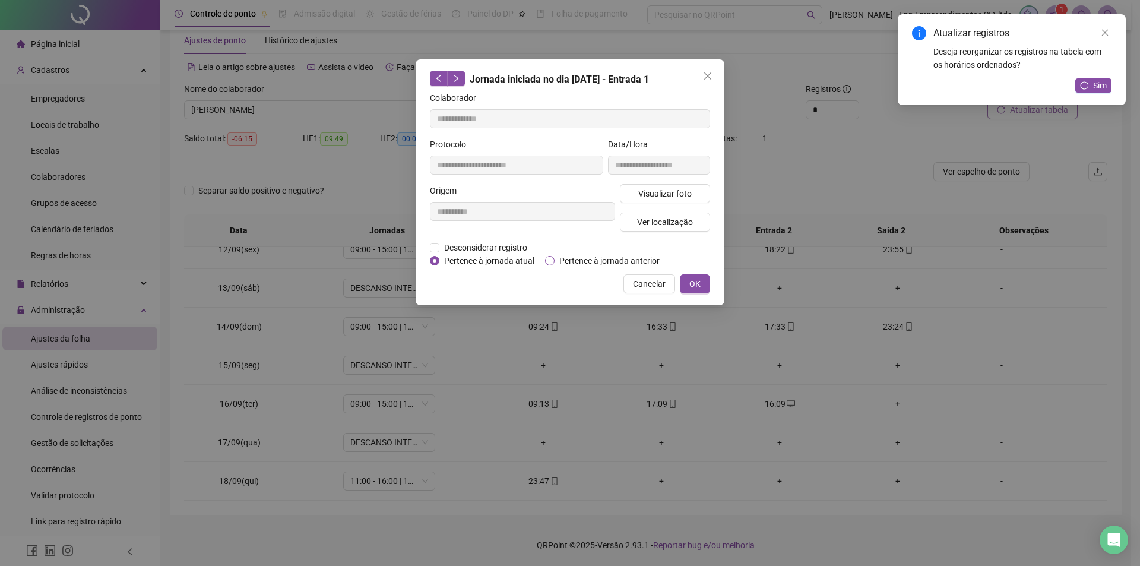
click at [550, 265] on label "Pertence à jornada anterior" at bounding box center [604, 260] width 119 height 13
click at [656, 284] on span "Cancelar" at bounding box center [649, 283] width 33 height 13
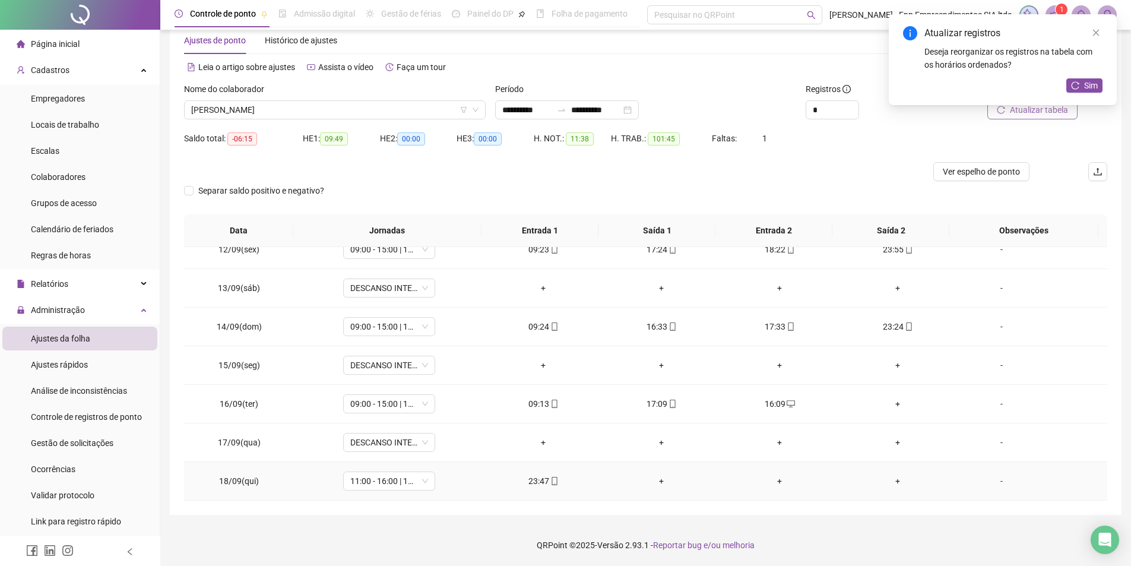
click at [556, 480] on div "23:47" at bounding box center [543, 480] width 99 height 13
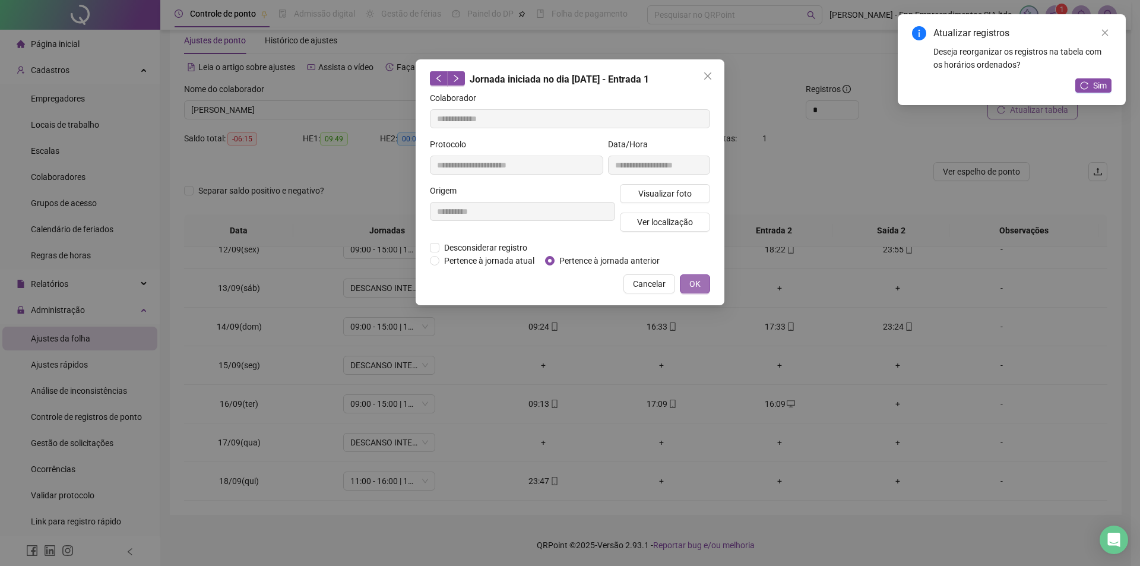
click at [697, 280] on span "OK" at bounding box center [694, 283] width 11 height 13
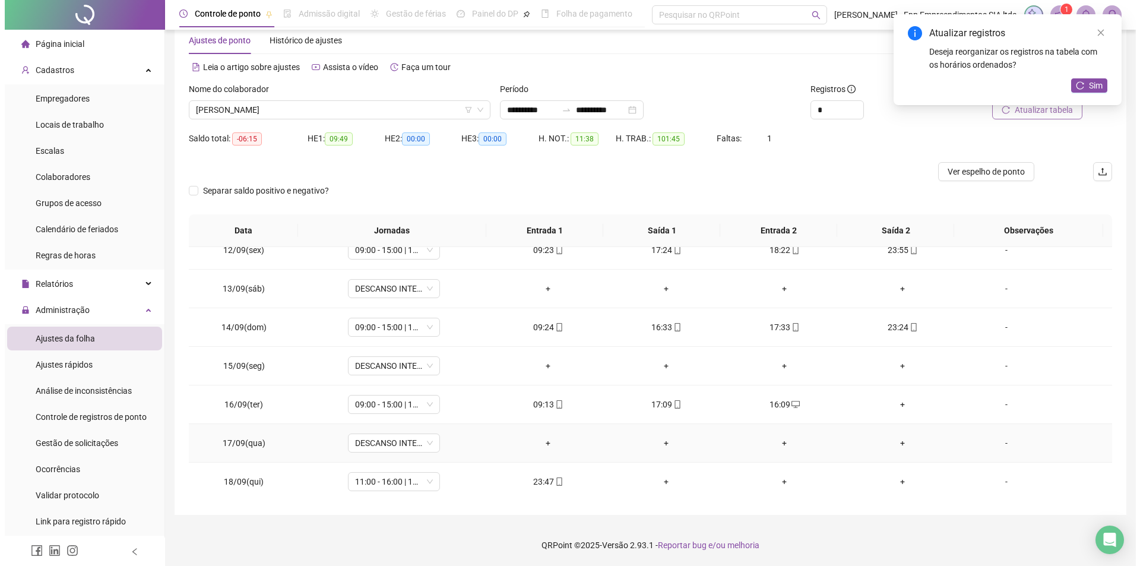
scroll to position [441, 0]
click at [422, 106] on span "[PERSON_NAME]" at bounding box center [334, 110] width 287 height 18
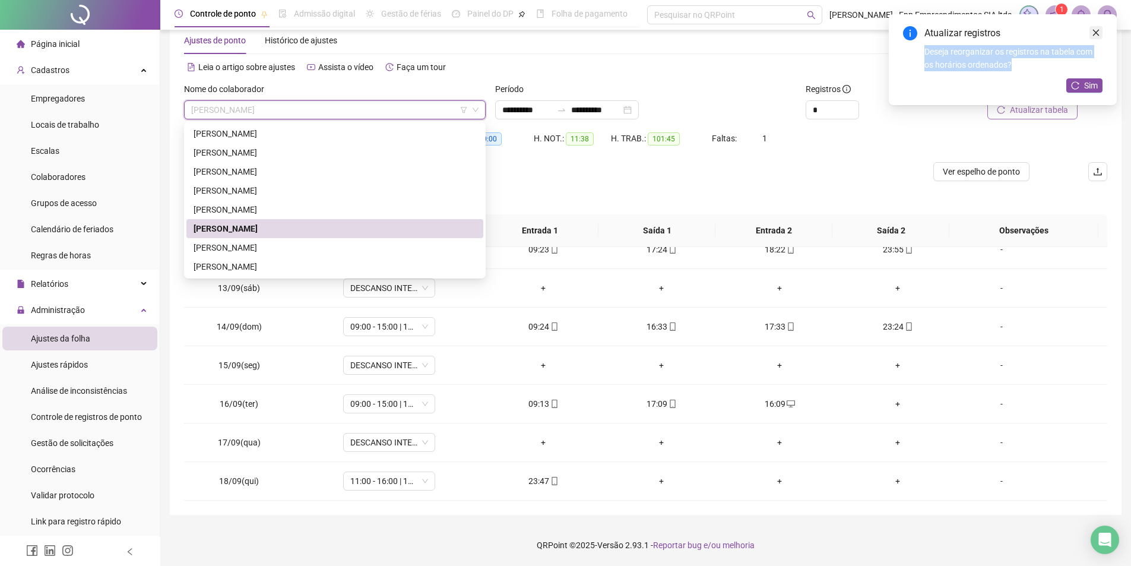
click at [1090, 31] on div "Atualizar registros Deseja reorganizar os registros na tabela com os horários o…" at bounding box center [1003, 59] width 228 height 91
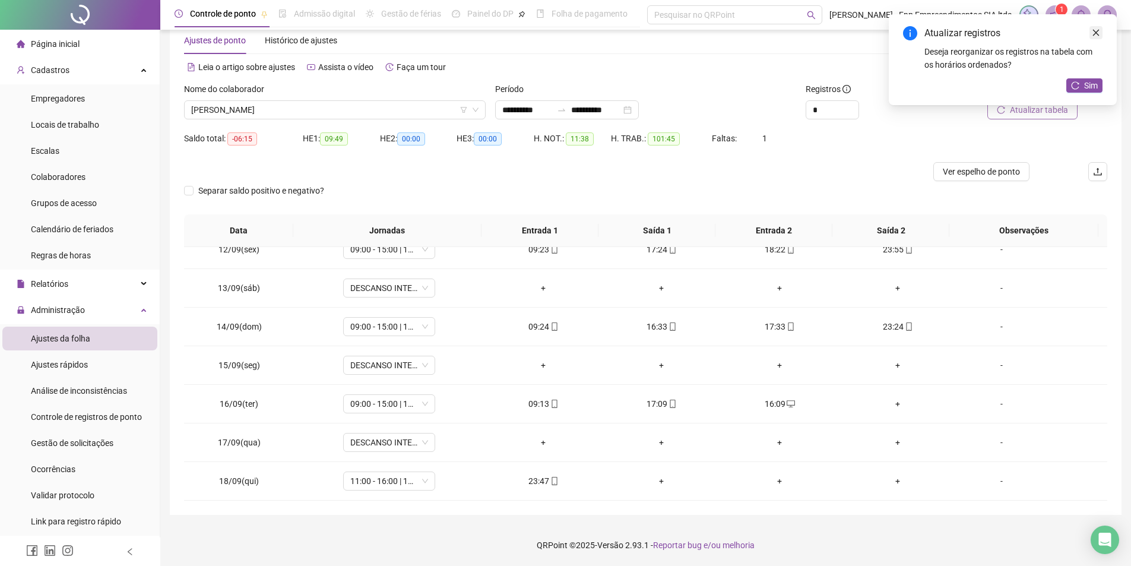
click at [1093, 28] on link "Close" at bounding box center [1096, 32] width 13 height 13
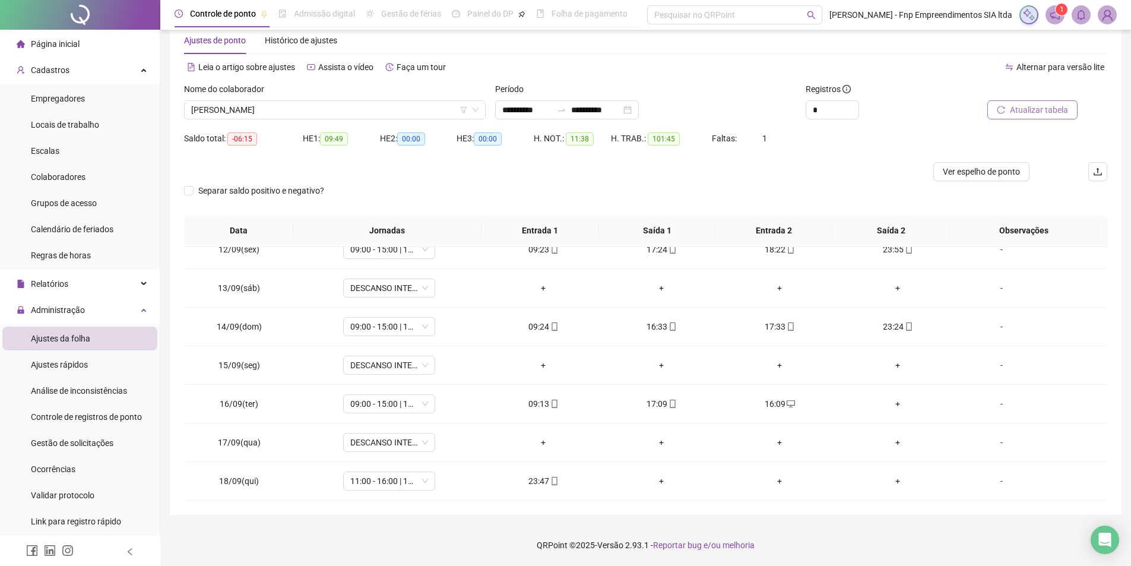
click at [1013, 113] on button "Atualizar tabela" at bounding box center [1032, 109] width 90 height 19
click at [557, 441] on icon "mobile" at bounding box center [559, 442] width 8 height 8
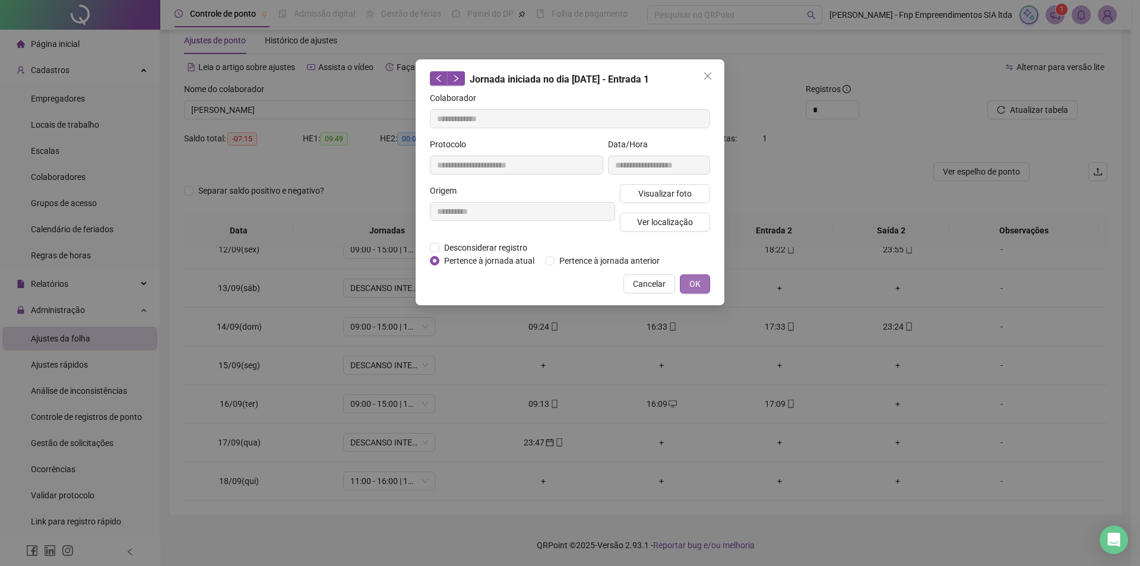
click at [698, 285] on span "OK" at bounding box center [694, 283] width 11 height 13
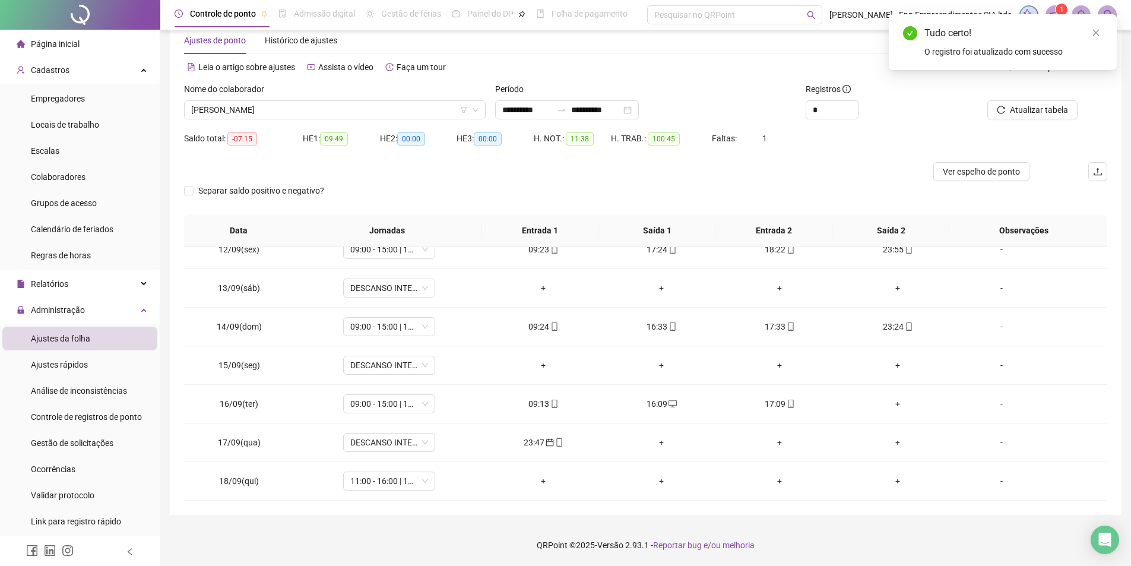
click at [1086, 26] on div "Tudo certo!" at bounding box center [1014, 33] width 178 height 14
click at [1091, 37] on div "Tudo certo! O registro foi atualizado com sucesso" at bounding box center [1003, 42] width 228 height 56
click at [1026, 112] on span "Atualizar tabela" at bounding box center [1039, 109] width 58 height 13
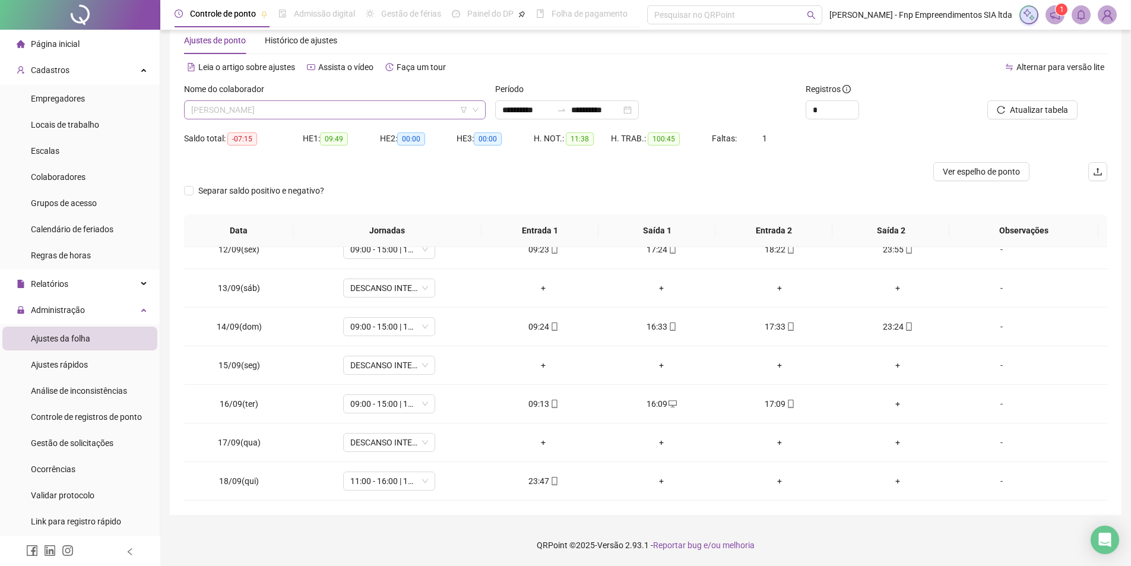
click at [296, 112] on span "[PERSON_NAME]" at bounding box center [334, 110] width 287 height 18
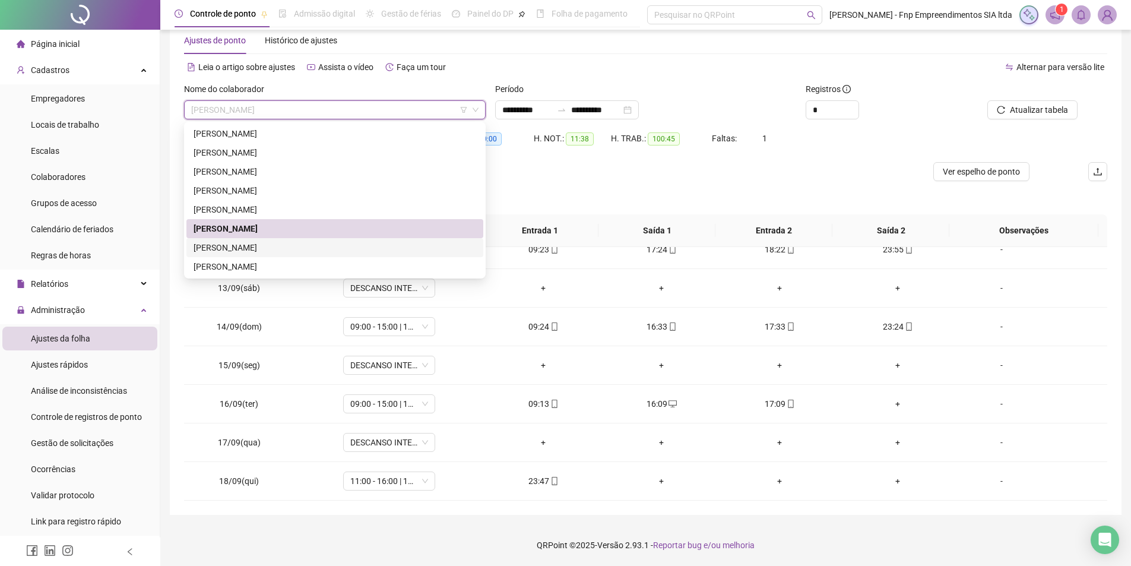
click at [259, 245] on div "[PERSON_NAME]" at bounding box center [335, 247] width 283 height 13
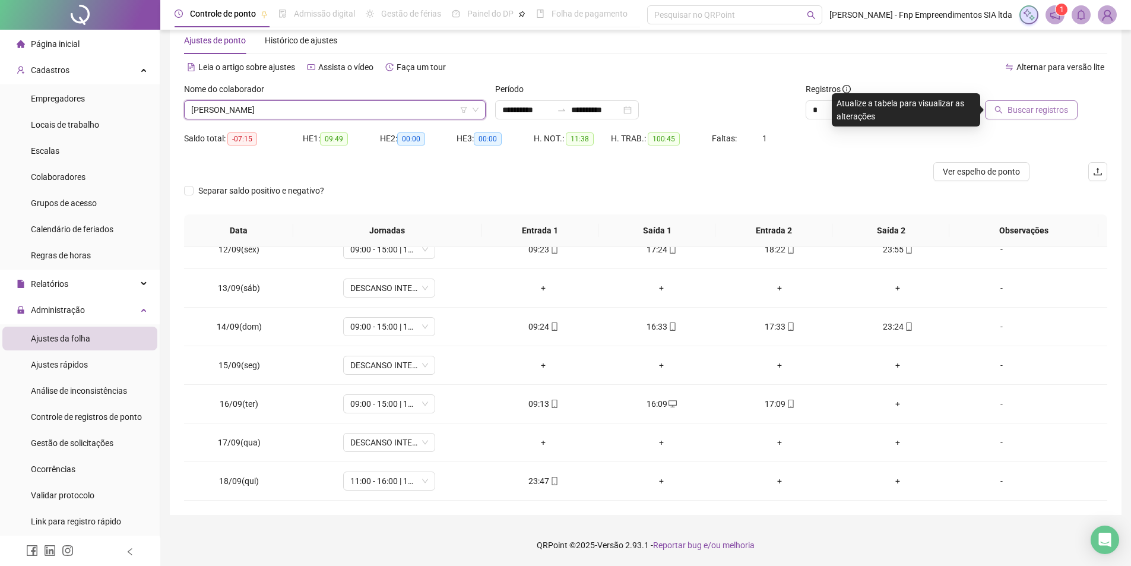
click at [1026, 108] on span "Buscar registros" at bounding box center [1038, 109] width 61 height 13
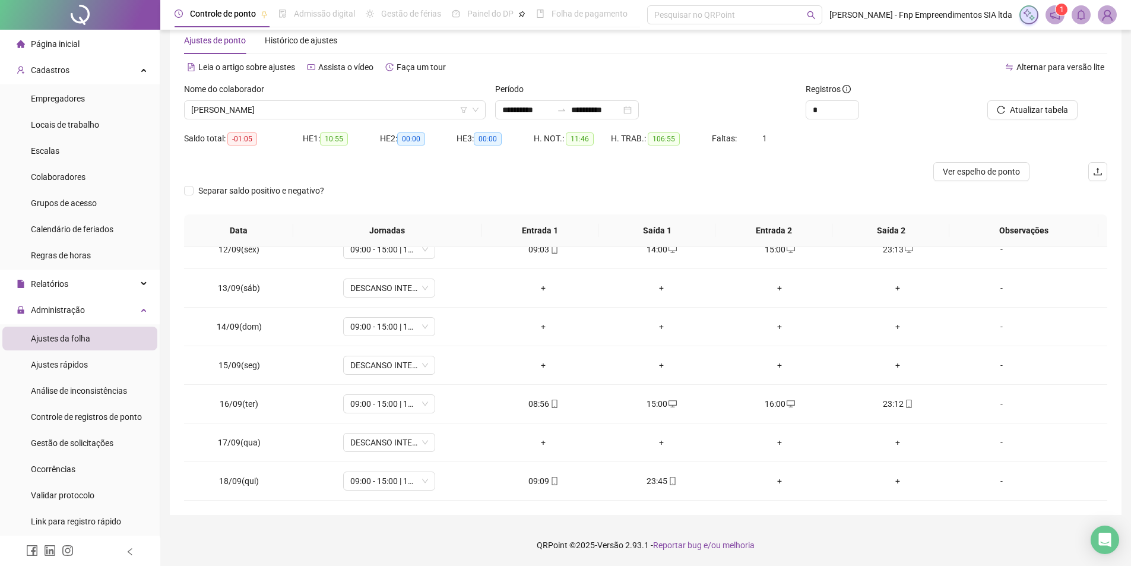
drag, startPoint x: 419, startPoint y: 86, endPoint x: 870, endPoint y: 132, distance: 453.1
click at [420, 86] on div "Nome do colaborador" at bounding box center [335, 92] width 302 height 18
click at [669, 480] on icon "mobile" at bounding box center [673, 481] width 8 height 8
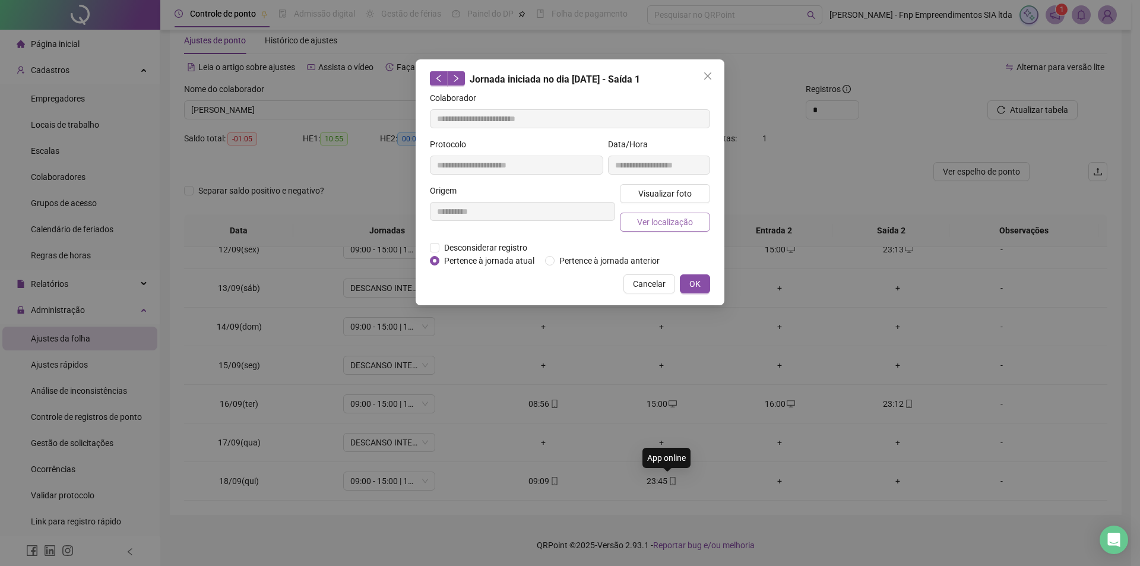
type input "**********"
